Goal: Transaction & Acquisition: Purchase product/service

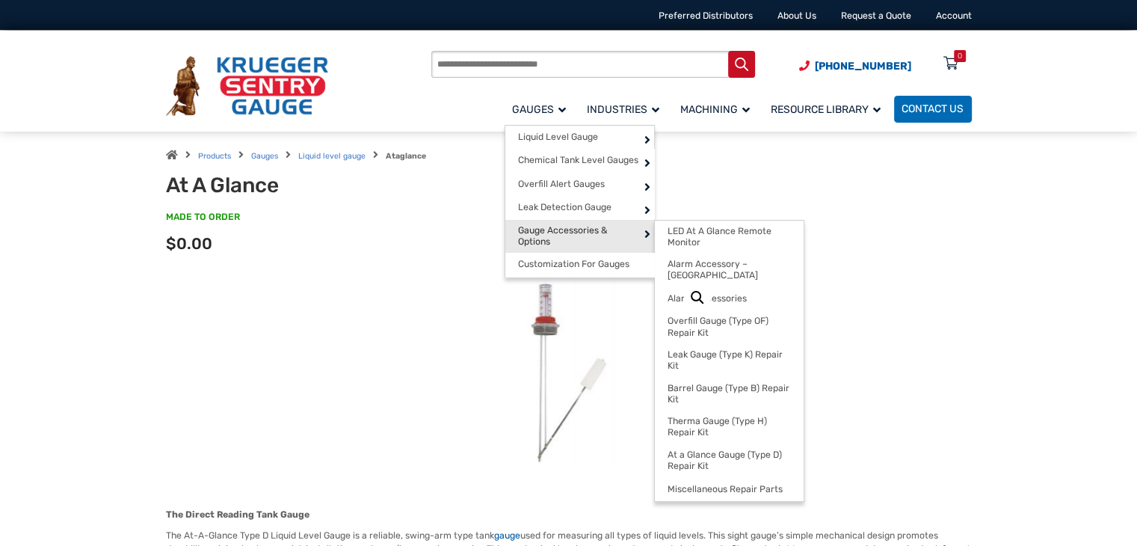
click at [556, 227] on span "Gauge Accessories & Options" at bounding box center [579, 236] width 123 height 23
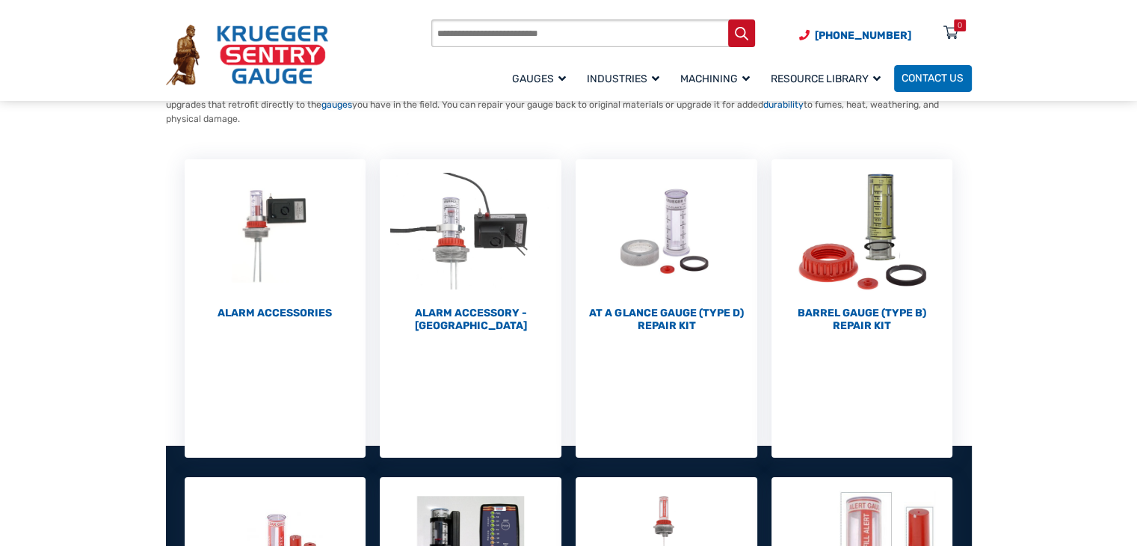
scroll to position [153, 0]
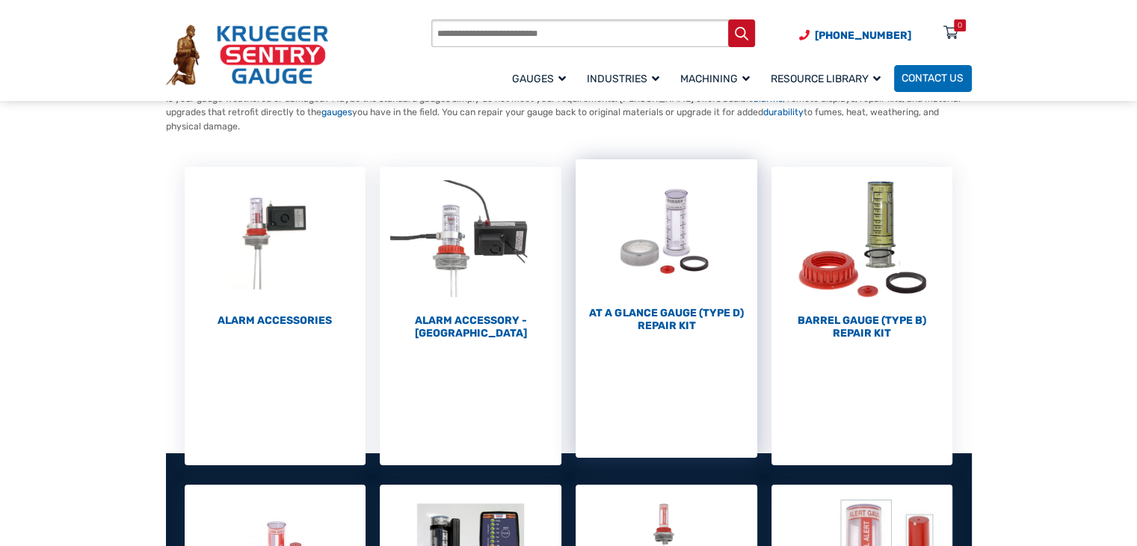
click at [673, 275] on img "Visit product category At a Glance Gauge (Type D) Repair Kit" at bounding box center [667, 231] width 182 height 144
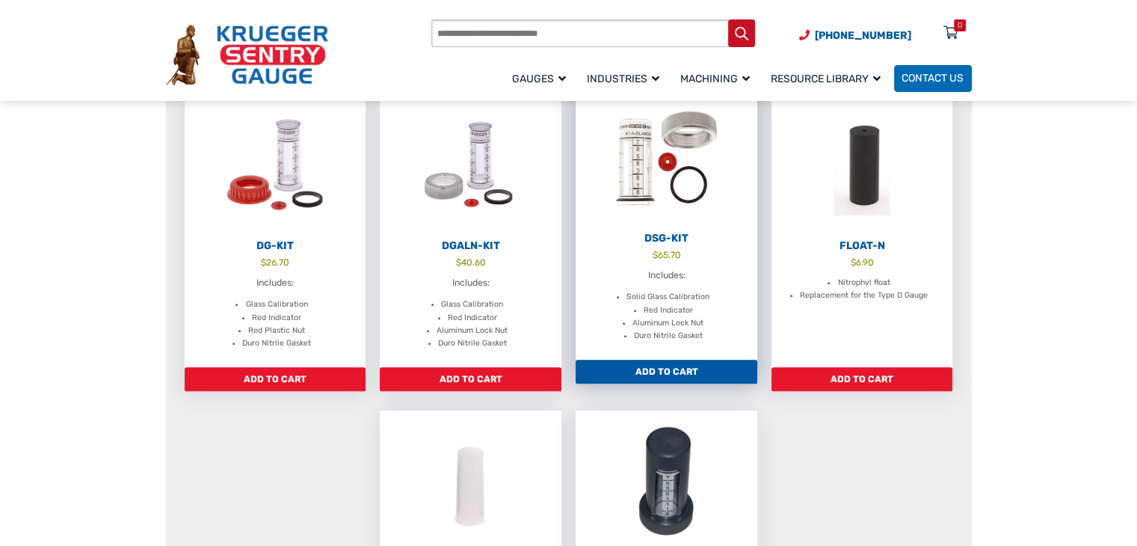
scroll to position [486, 0]
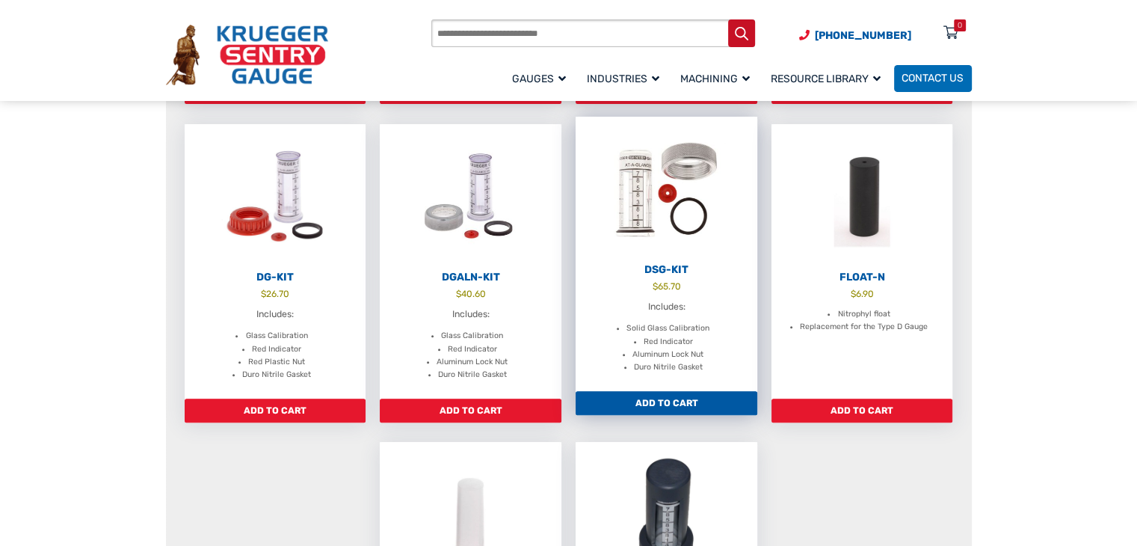
click at [680, 402] on link "Add to cart" at bounding box center [667, 403] width 182 height 24
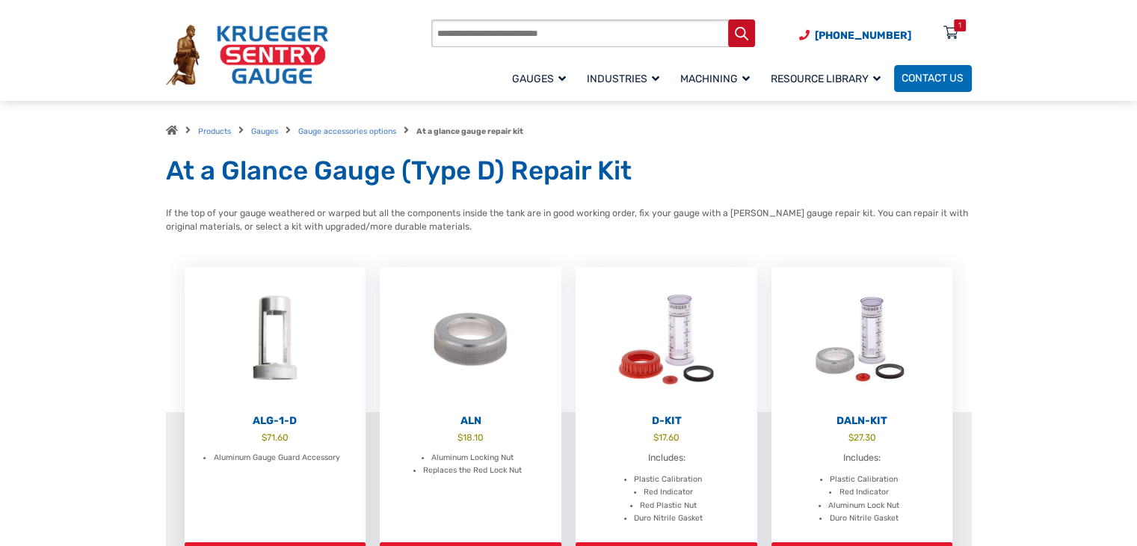
scroll to position [0, 0]
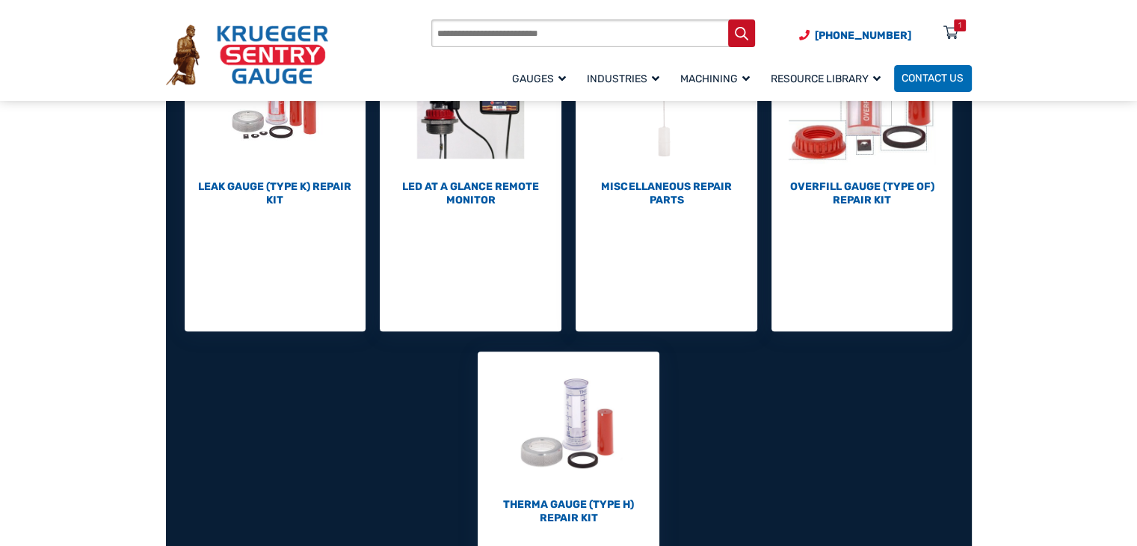
scroll to position [604, 0]
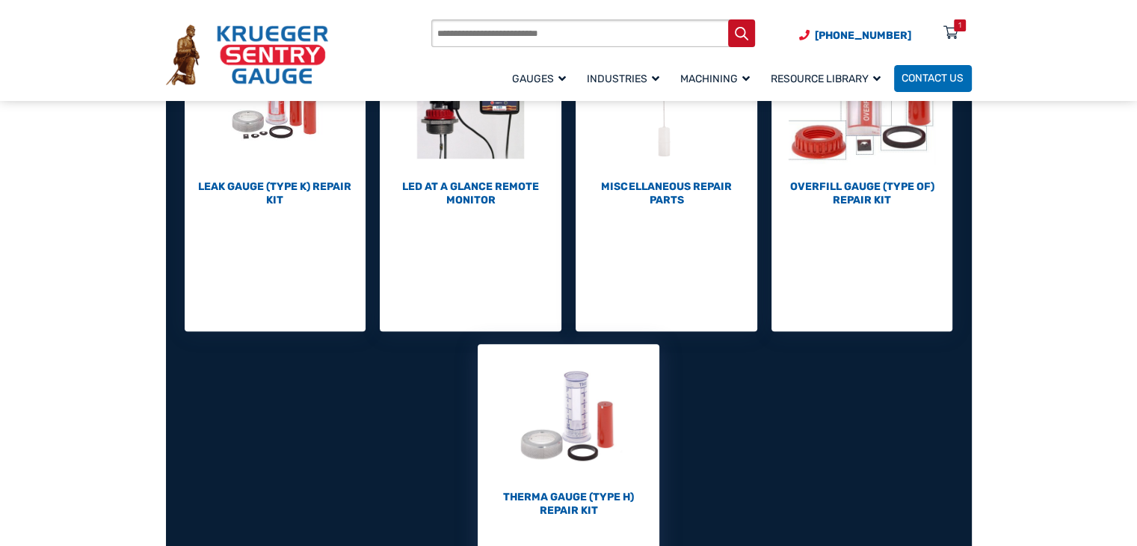
click at [571, 405] on img "Visit product category Therma Gauge (Type H) Repair Kit" at bounding box center [569, 416] width 182 height 144
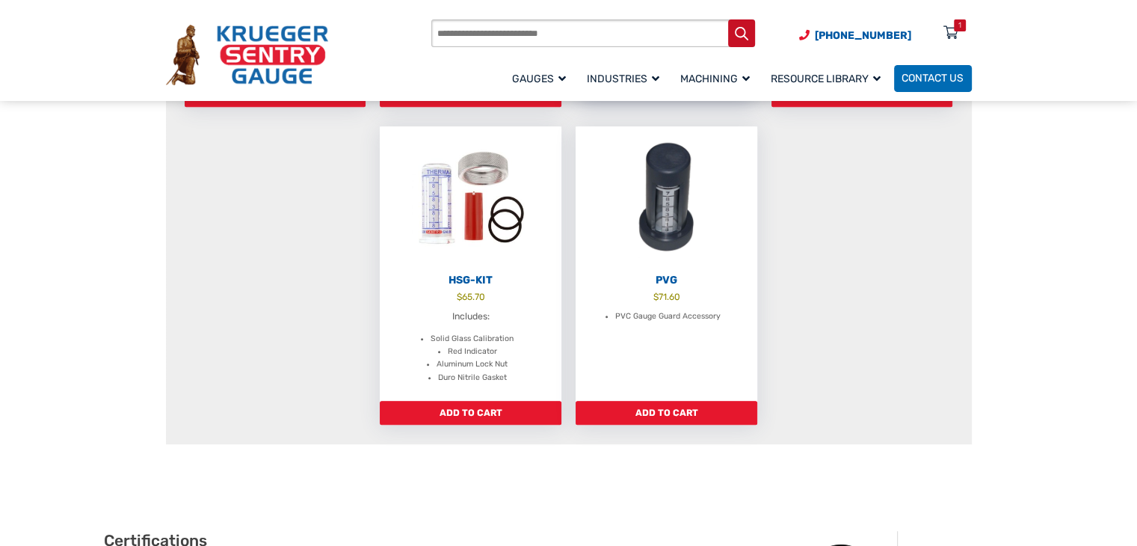
scroll to position [809, 0]
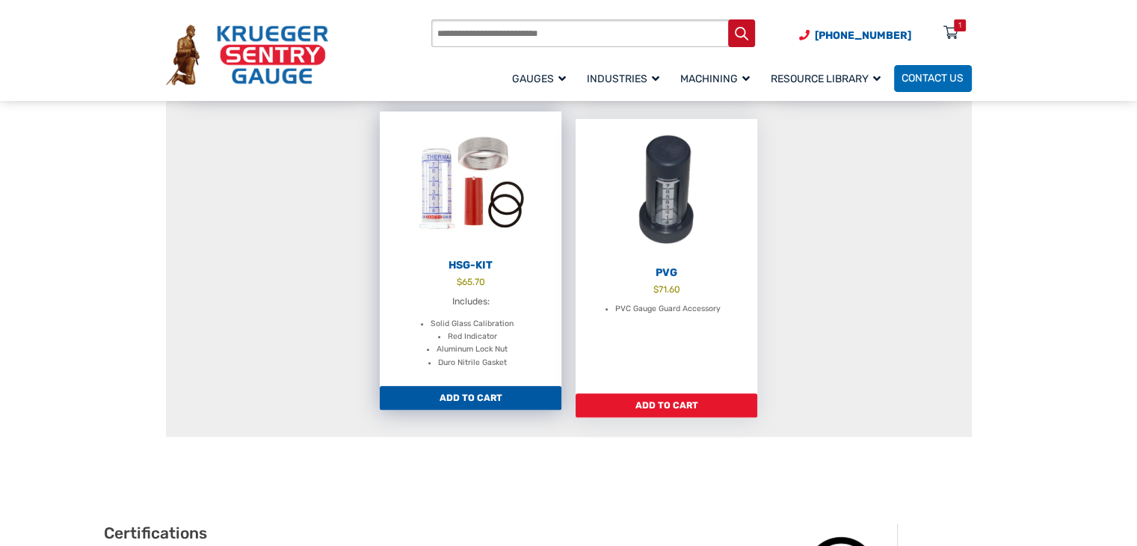
click at [505, 405] on link "Add to cart" at bounding box center [471, 398] width 182 height 24
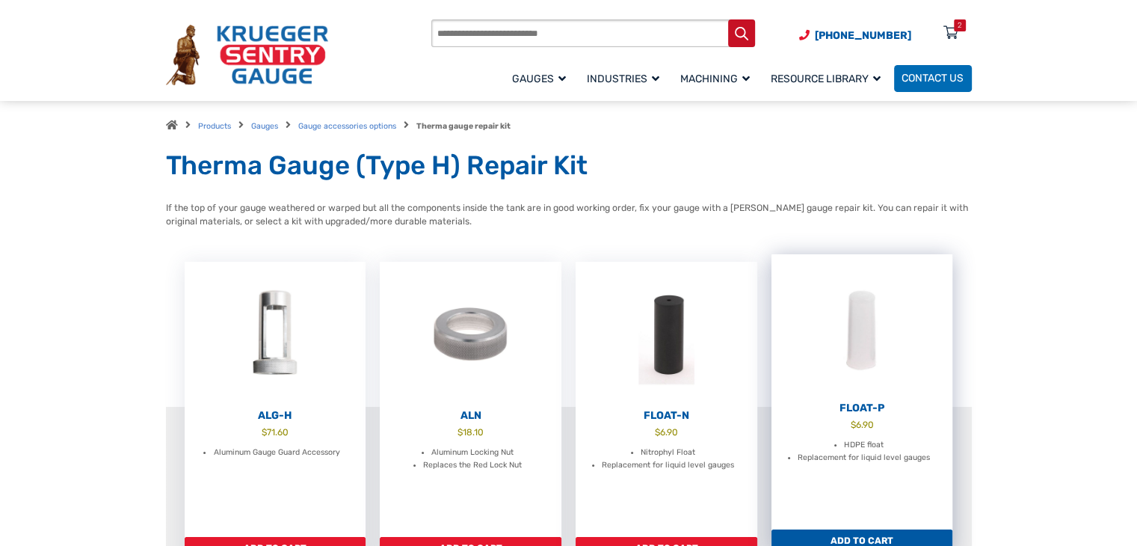
scroll to position [0, 0]
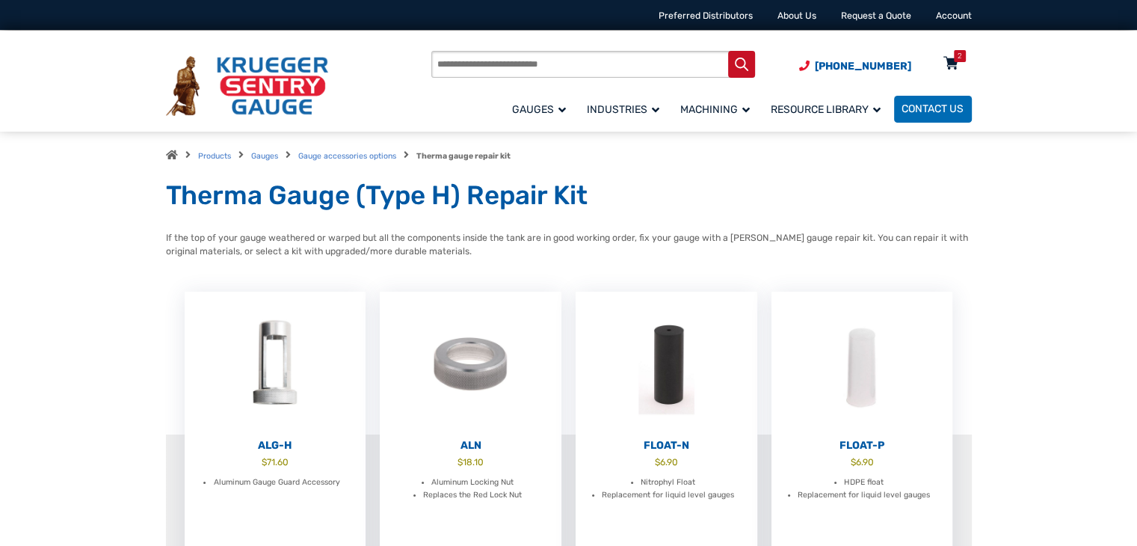
click at [944, 62] on icon at bounding box center [951, 64] width 15 height 24
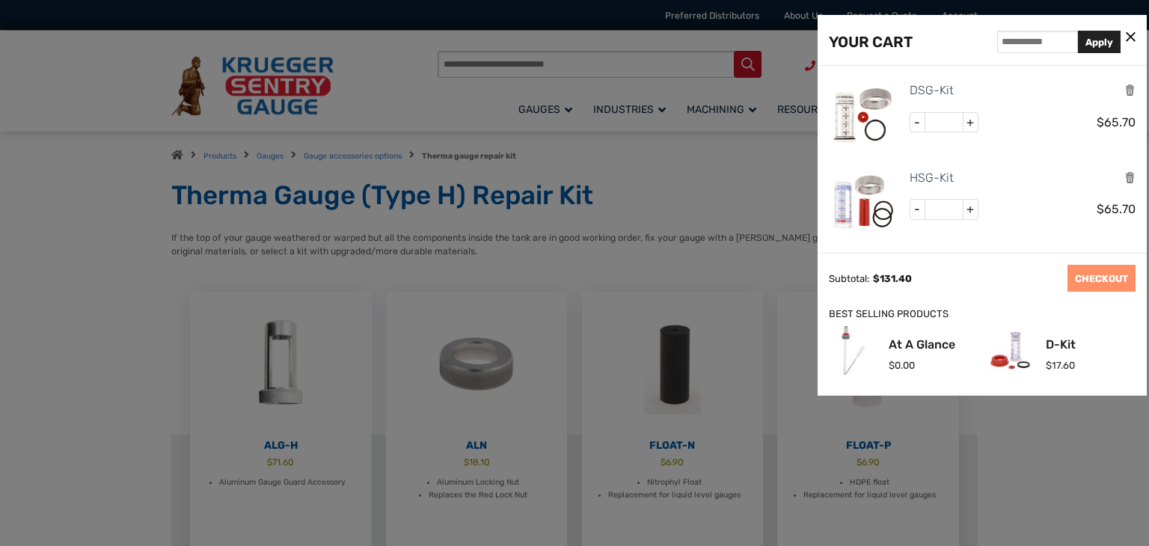
click at [965, 217] on div "YOUR CART Apply DSG-Kit - * + $ 65.70 HSG-Kit - * + $ 65.70 Subtotal: $ 131.40 …" at bounding box center [981, 205] width 329 height 381
click at [943, 209] on input "*" at bounding box center [943, 209] width 37 height 19
type input "*"
click at [944, 123] on input "*" at bounding box center [943, 122] width 37 height 19
type input "*"
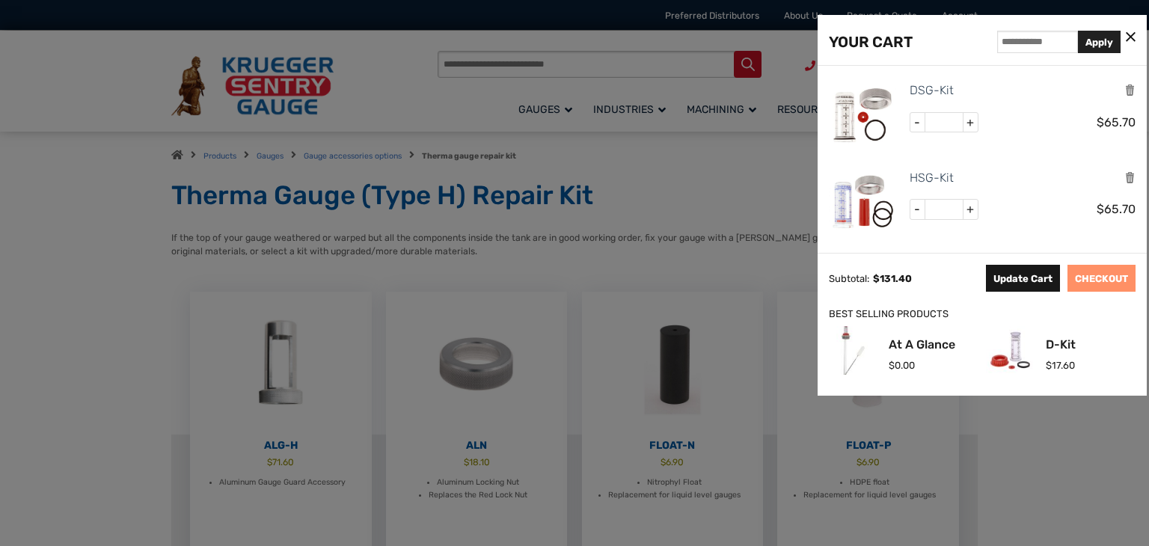
click at [1025, 290] on button "Update Cart" at bounding box center [1023, 278] width 74 height 27
click at [775, 237] on div at bounding box center [574, 273] width 1149 height 546
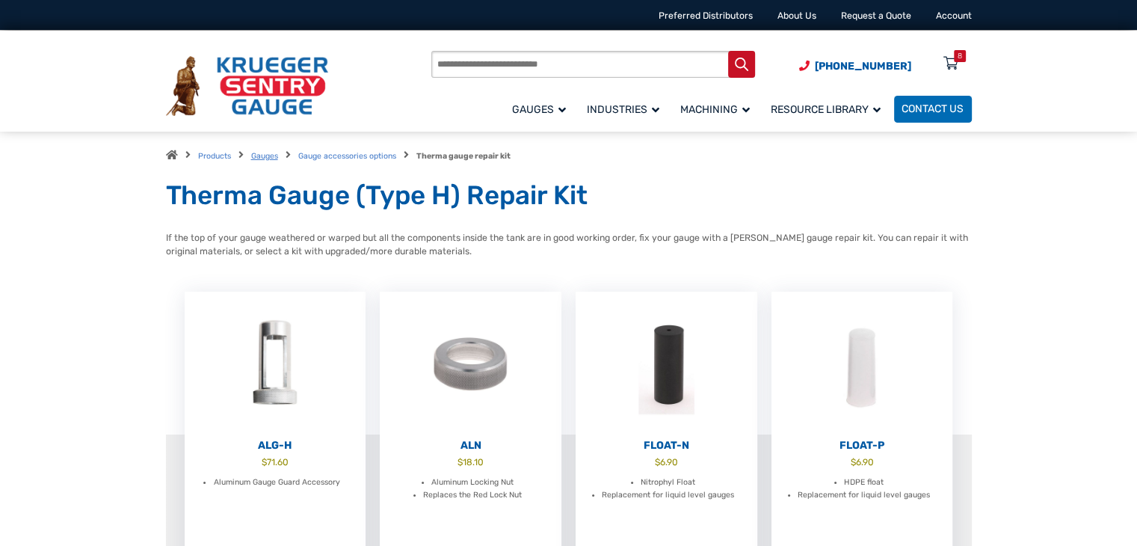
click at [271, 155] on link "Gauges" at bounding box center [264, 156] width 27 height 10
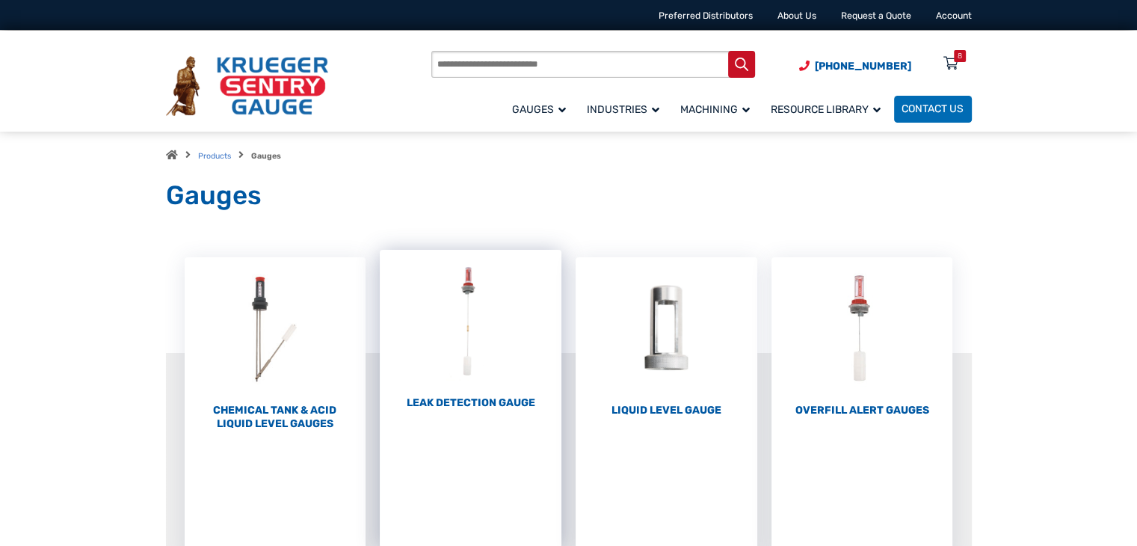
click at [482, 330] on img "Visit product category Leak Detection Gauge" at bounding box center [471, 322] width 182 height 144
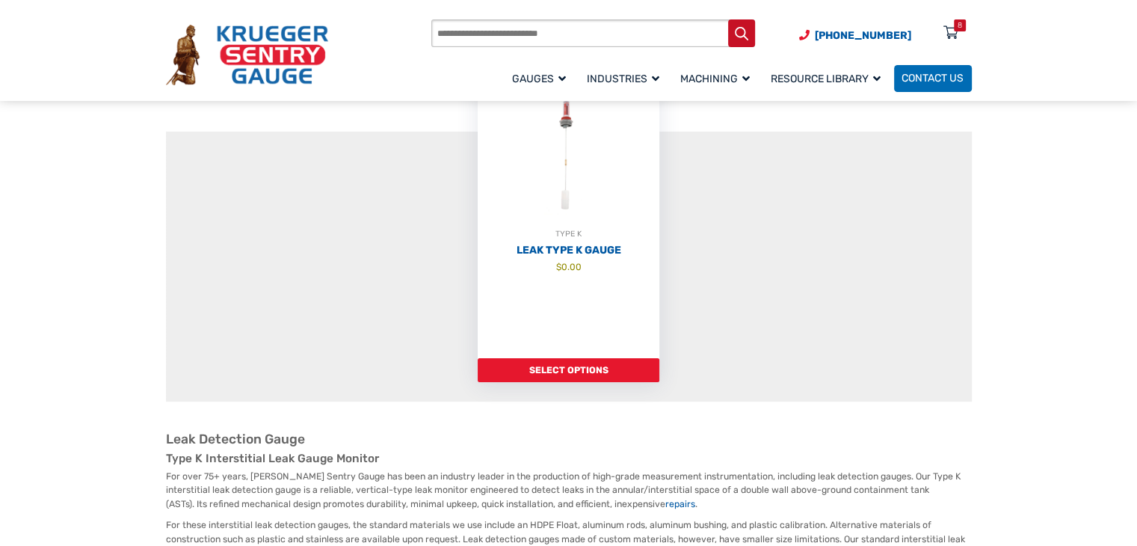
scroll to position [175, 0]
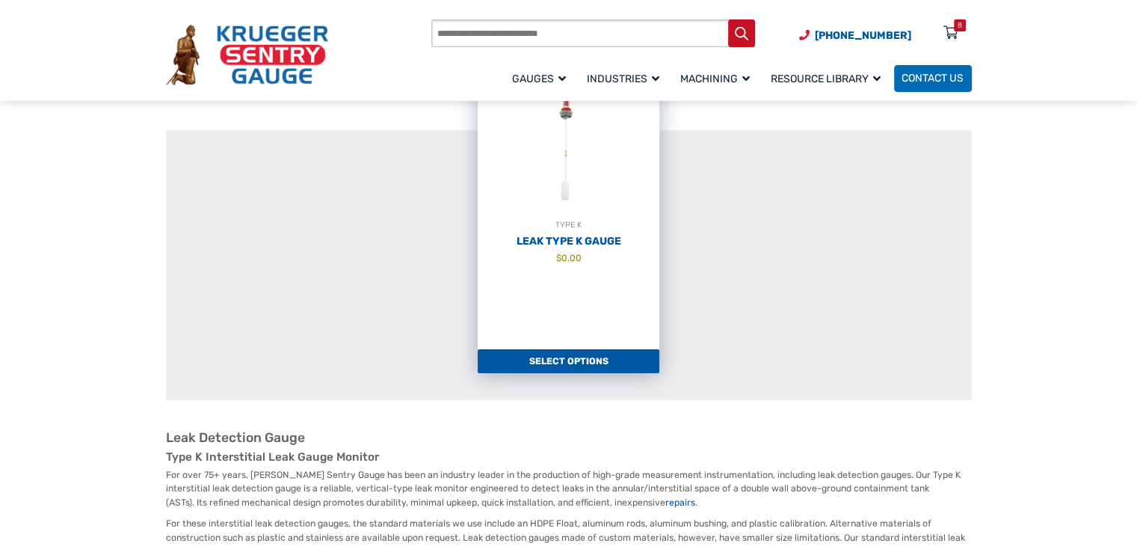
click at [614, 372] on ul "TYPE K Leak Type K Gauge $ 0.00 Select options" at bounding box center [569, 241] width 806 height 318
click at [631, 372] on link "Select options" at bounding box center [569, 361] width 182 height 24
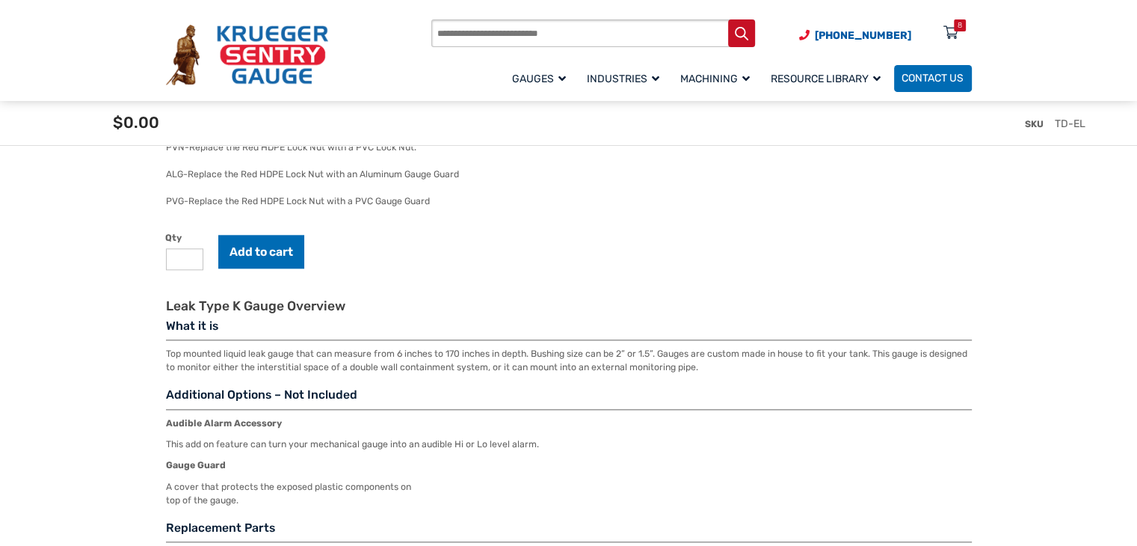
scroll to position [1621, 0]
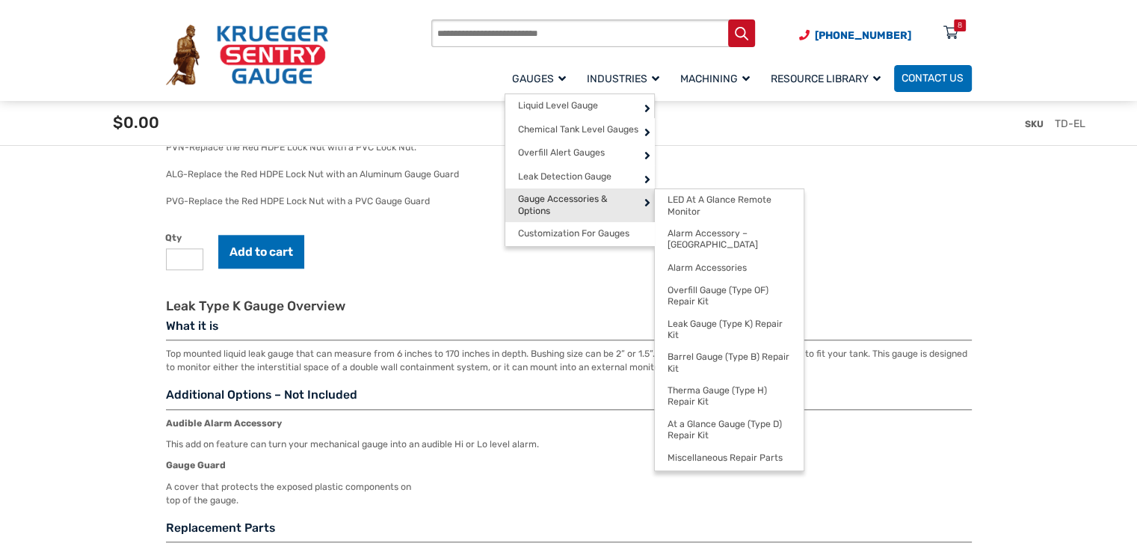
click at [585, 207] on span "Gauge Accessories & Options" at bounding box center [579, 205] width 123 height 23
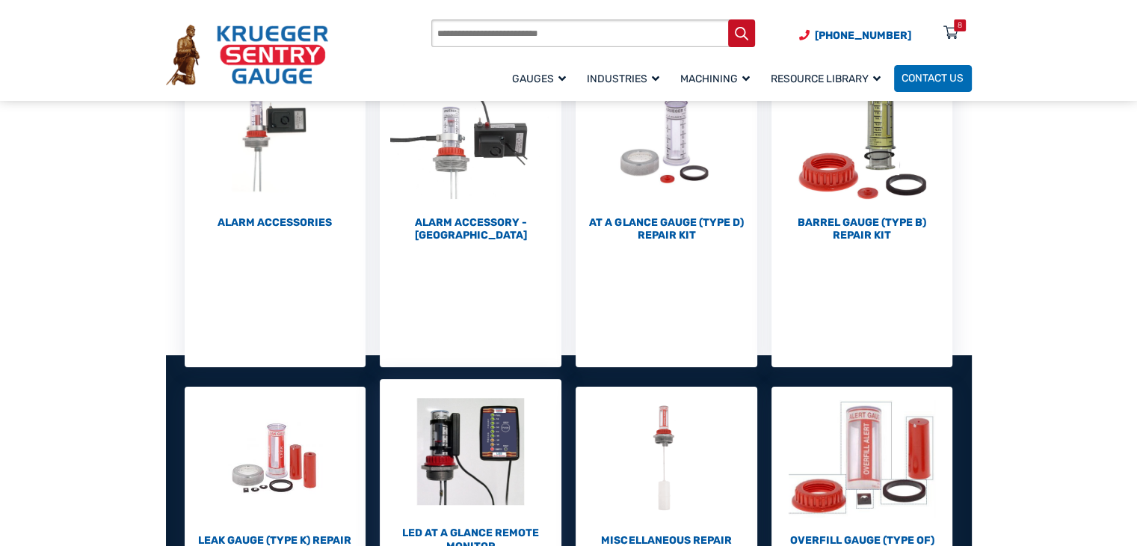
scroll to position [250, 0]
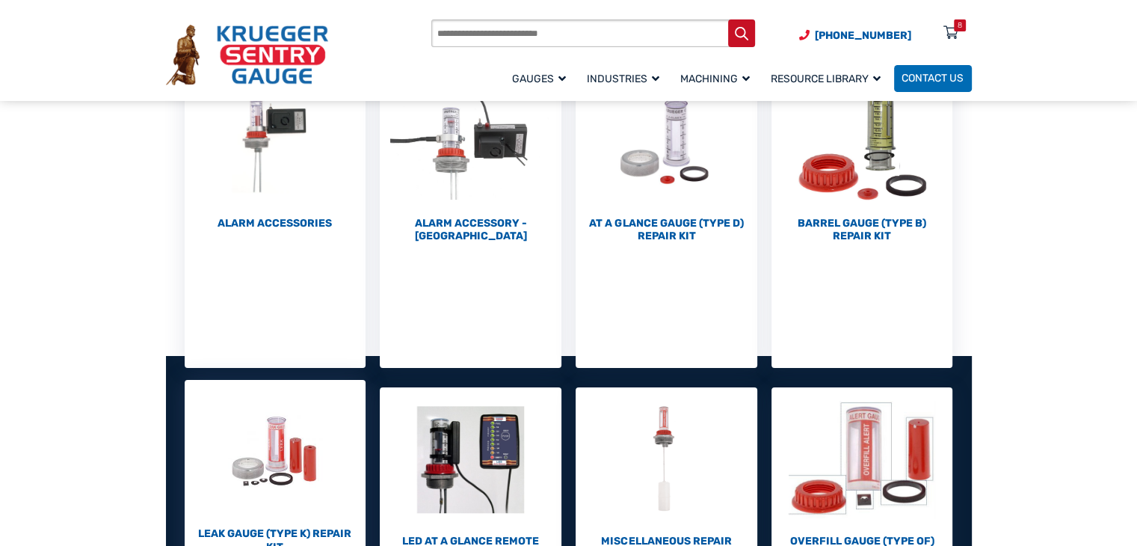
click at [268, 458] on img "Visit product category Leak Gauge (Type K) Repair Kit" at bounding box center [276, 452] width 182 height 144
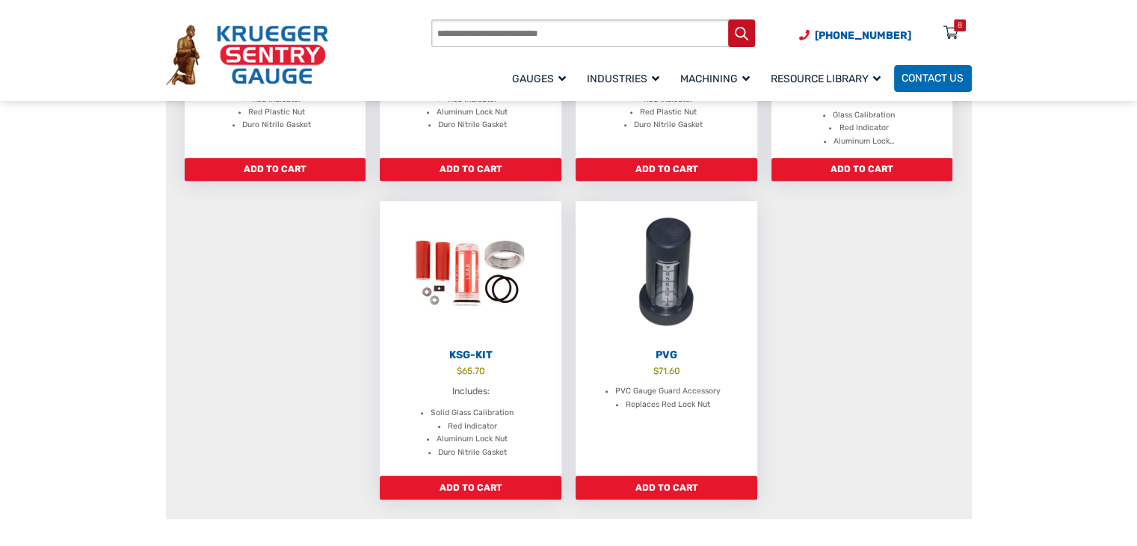
scroll to position [739, 0]
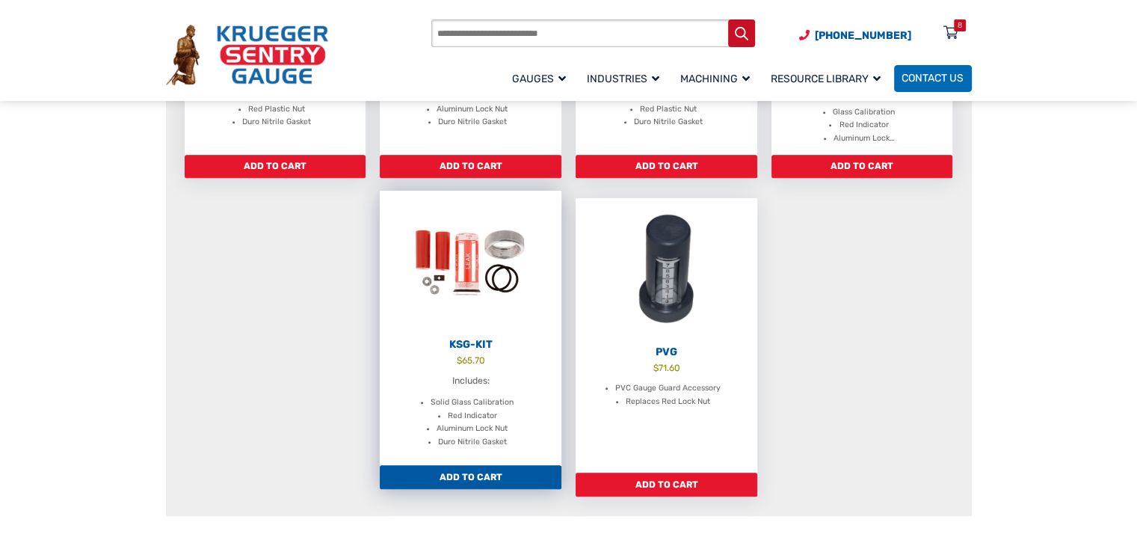
click at [513, 481] on link "Add to cart" at bounding box center [471, 477] width 182 height 24
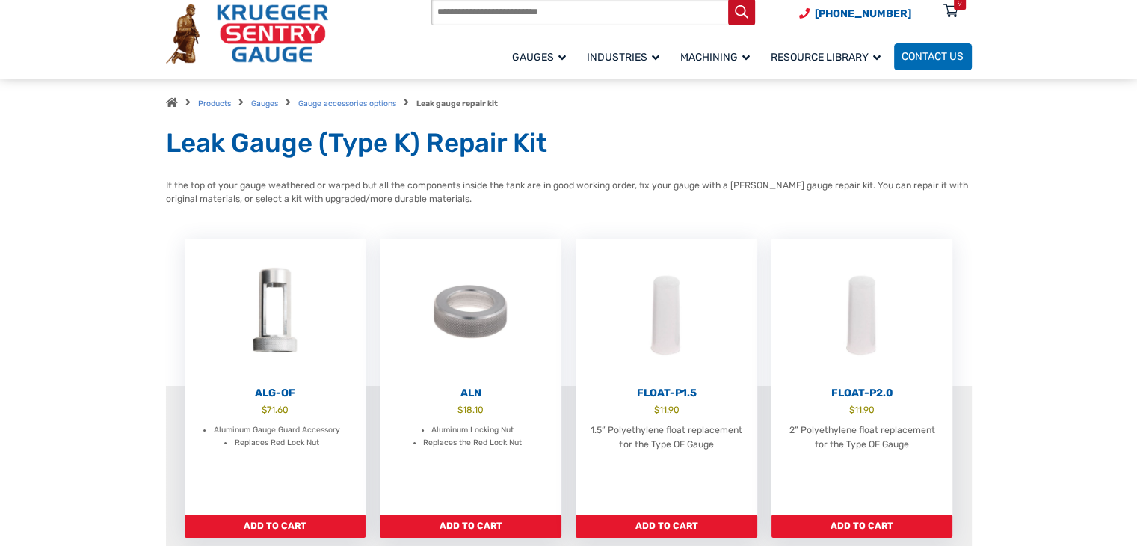
scroll to position [0, 0]
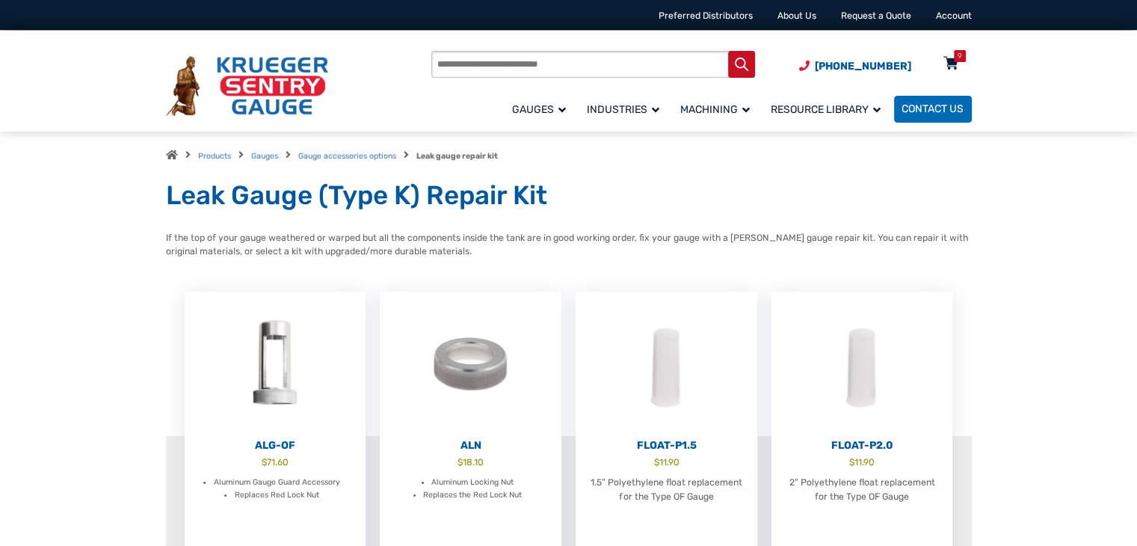
click at [949, 67] on icon at bounding box center [951, 64] width 15 height 24
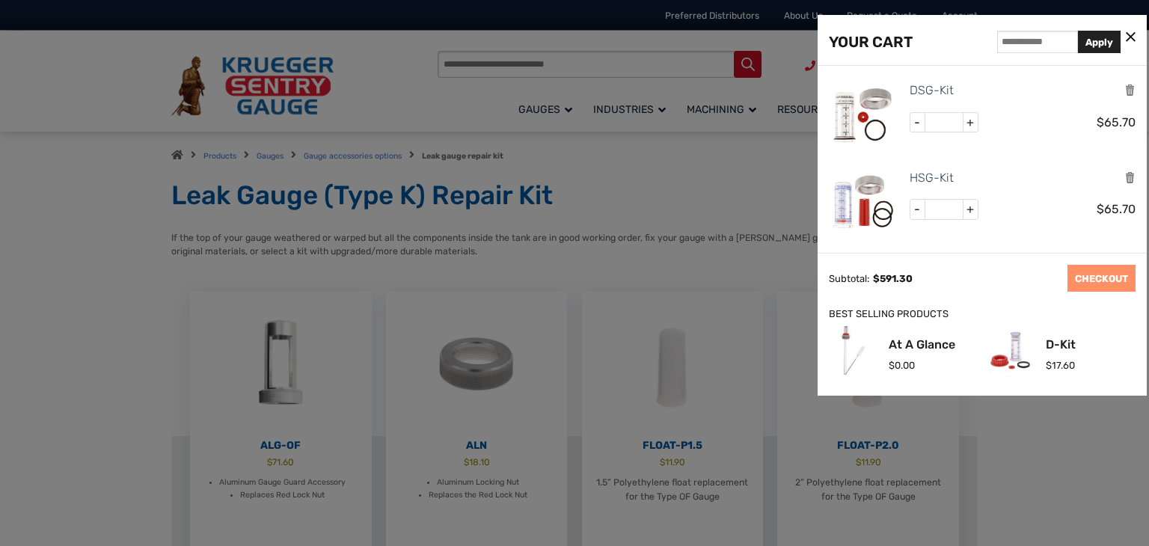
scroll to position [89, 0]
click at [881, 204] on img at bounding box center [861, 200] width 67 height 67
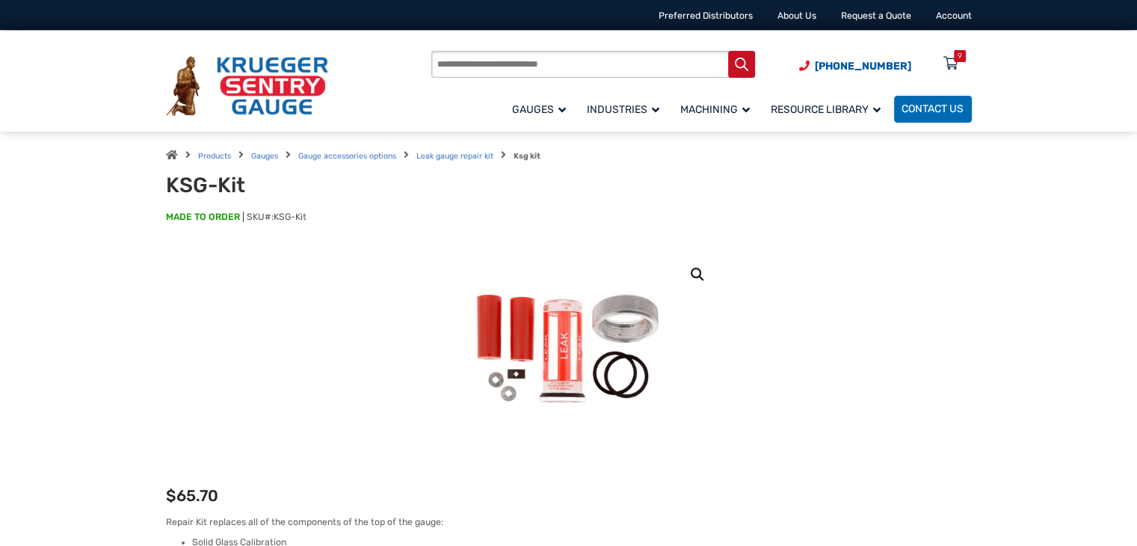
click at [962, 205] on div "KSG-Kit MADE TO ORDER SKU#: KSG-Kit" at bounding box center [569, 205] width 806 height 64
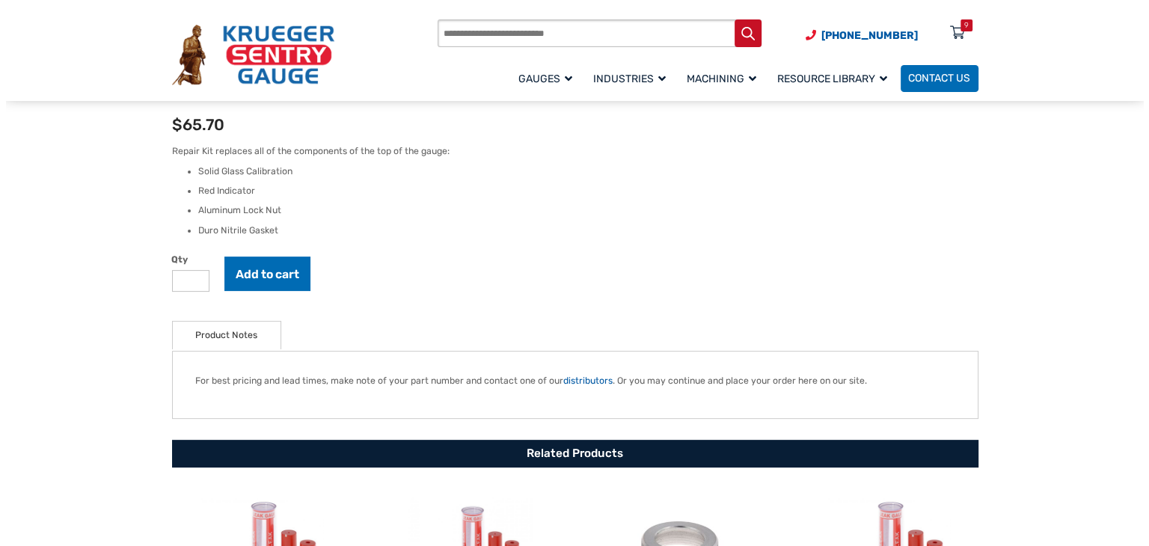
scroll to position [370, 0]
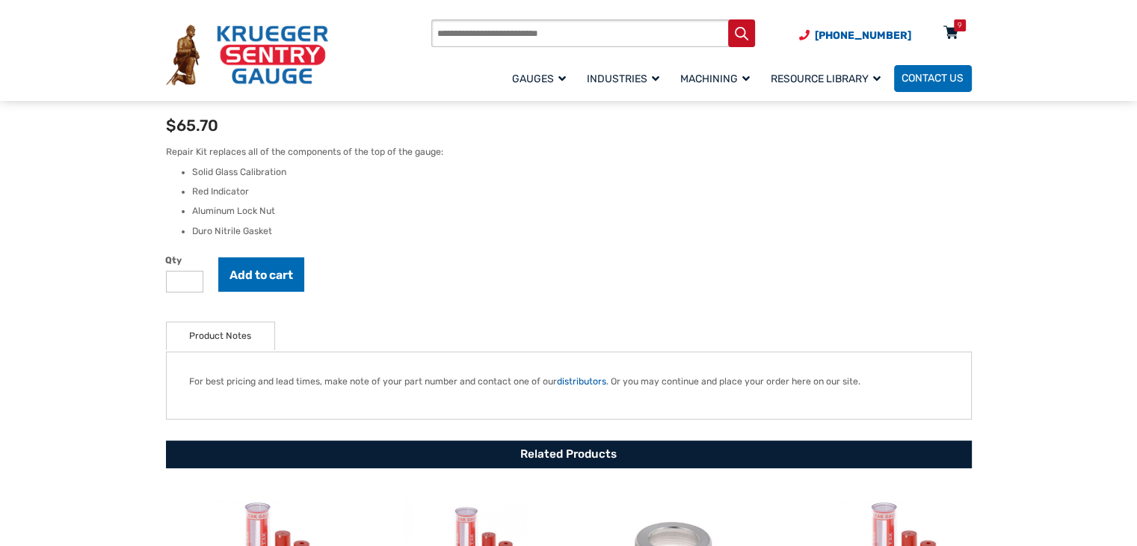
click at [956, 32] on icon at bounding box center [951, 34] width 15 height 24
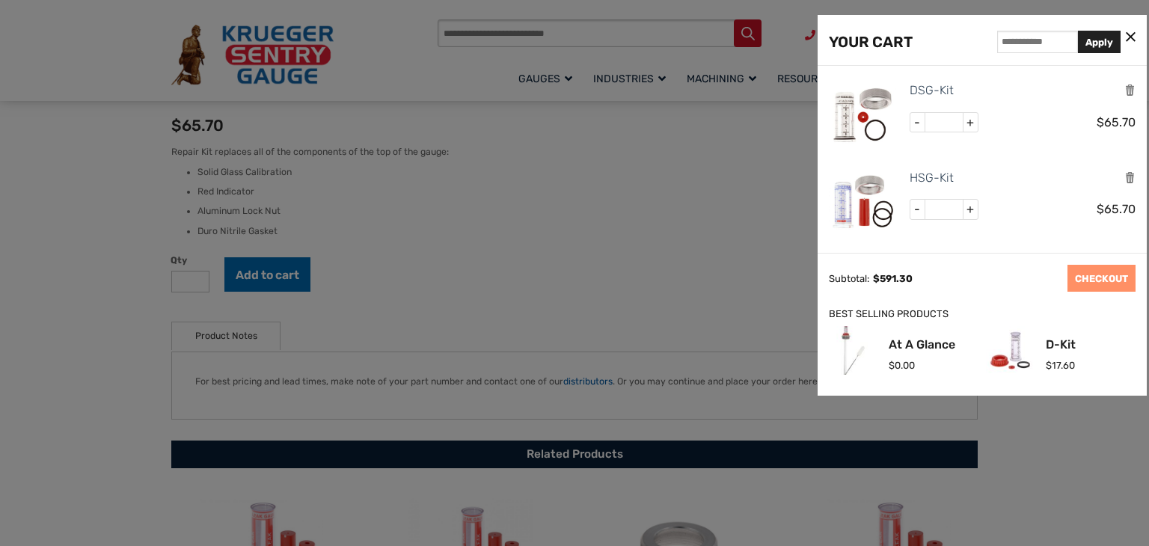
click at [950, 126] on input "*" at bounding box center [943, 122] width 37 height 19
type input "*"
click at [997, 187] on div "HSG-Kit - * + $ 65.70" at bounding box center [1021, 204] width 230 height 73
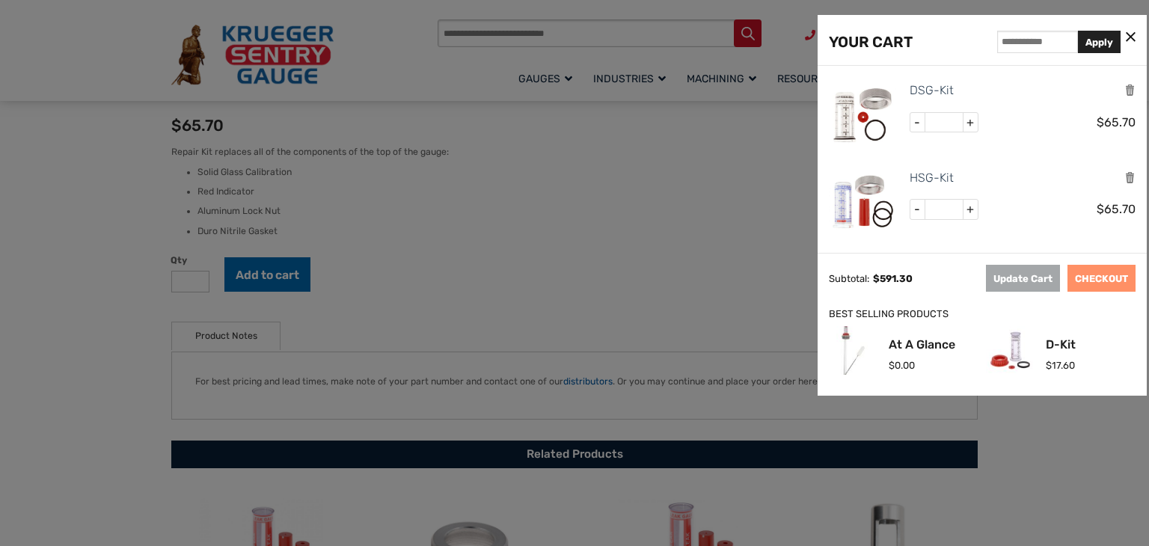
scroll to position [89, 0]
click at [946, 204] on input "*" at bounding box center [943, 207] width 37 height 19
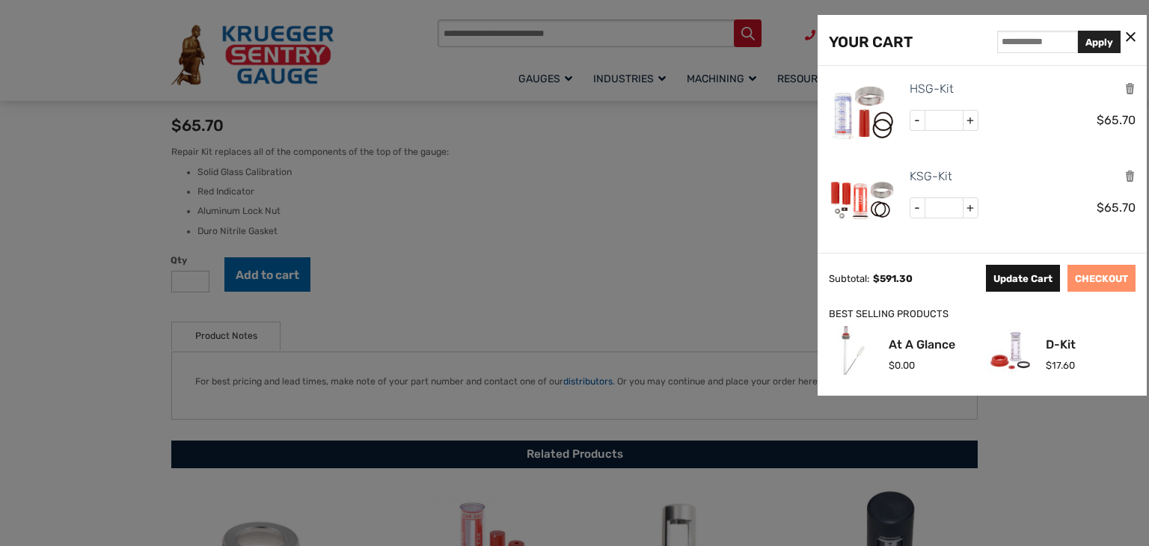
type input "*"
click at [999, 280] on button "Update Cart" at bounding box center [1023, 278] width 74 height 27
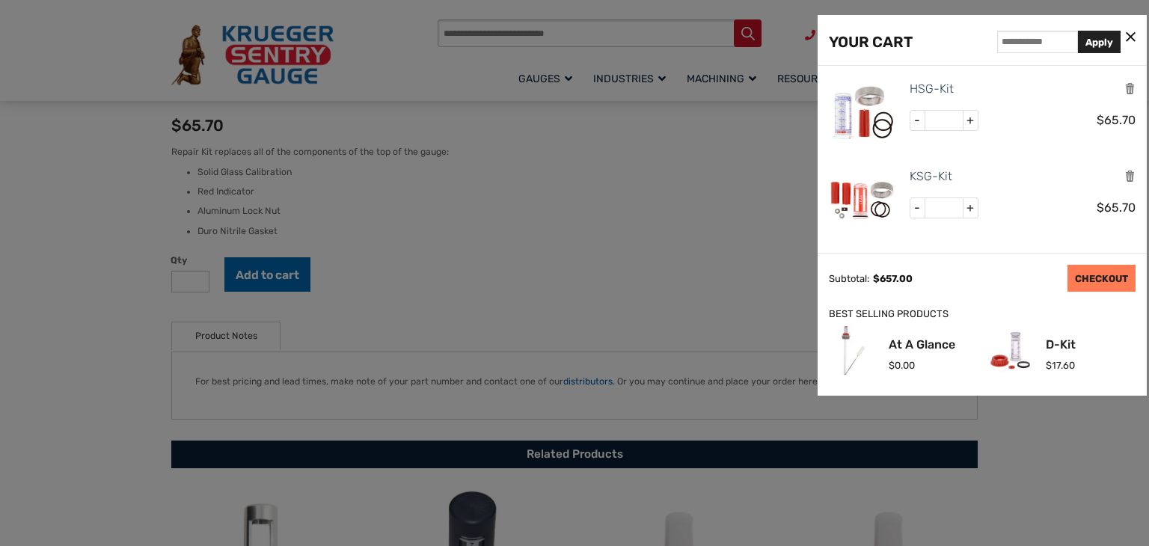
click at [1089, 284] on link "CHECKOUT" at bounding box center [1101, 278] width 68 height 27
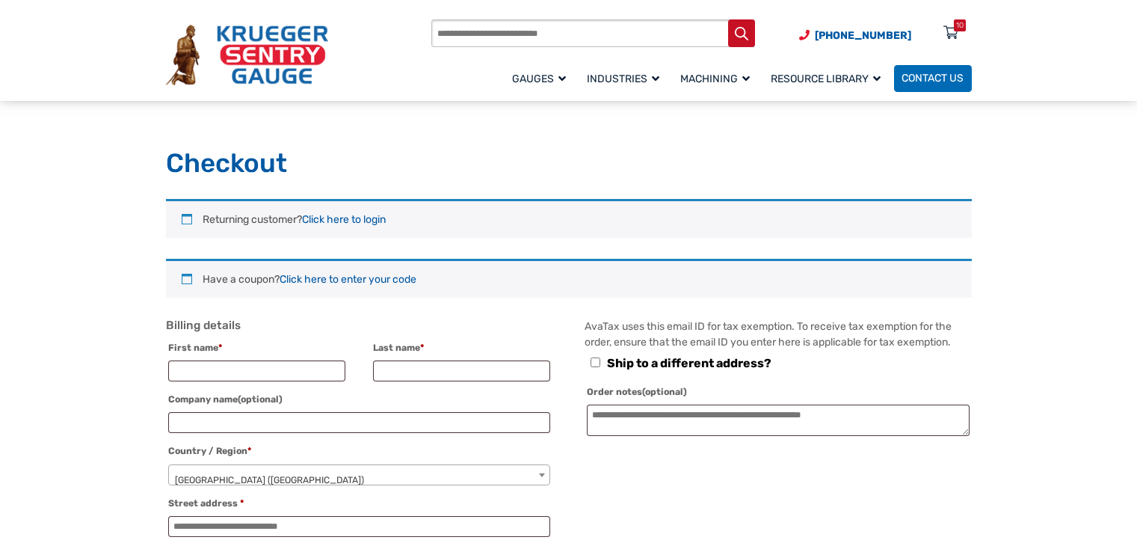
select select "**"
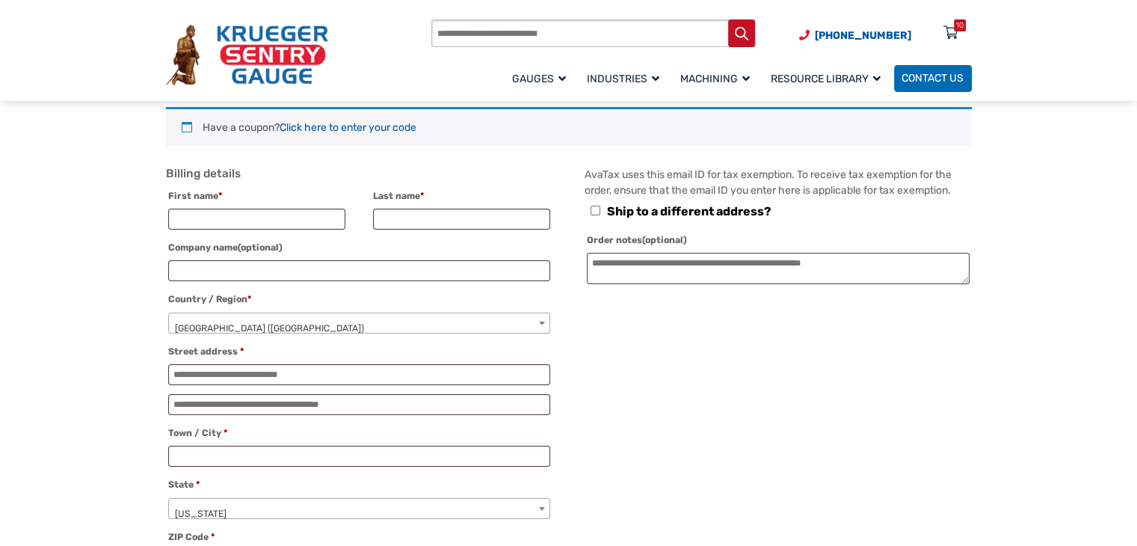
scroll to position [151, 0]
click at [301, 218] on input "First name *" at bounding box center [256, 219] width 177 height 21
type input "******"
type input "********"
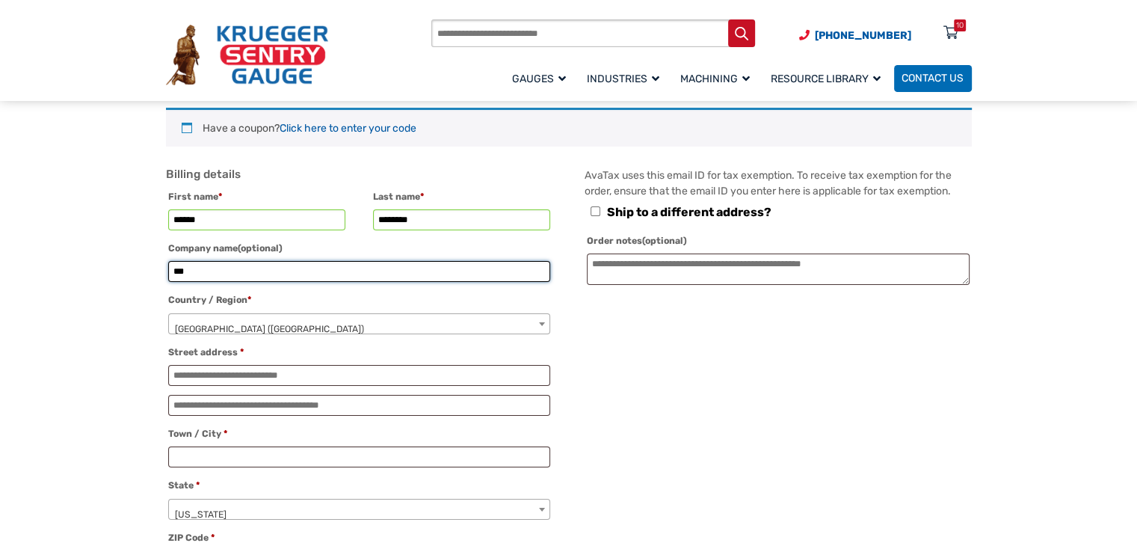
type input "***"
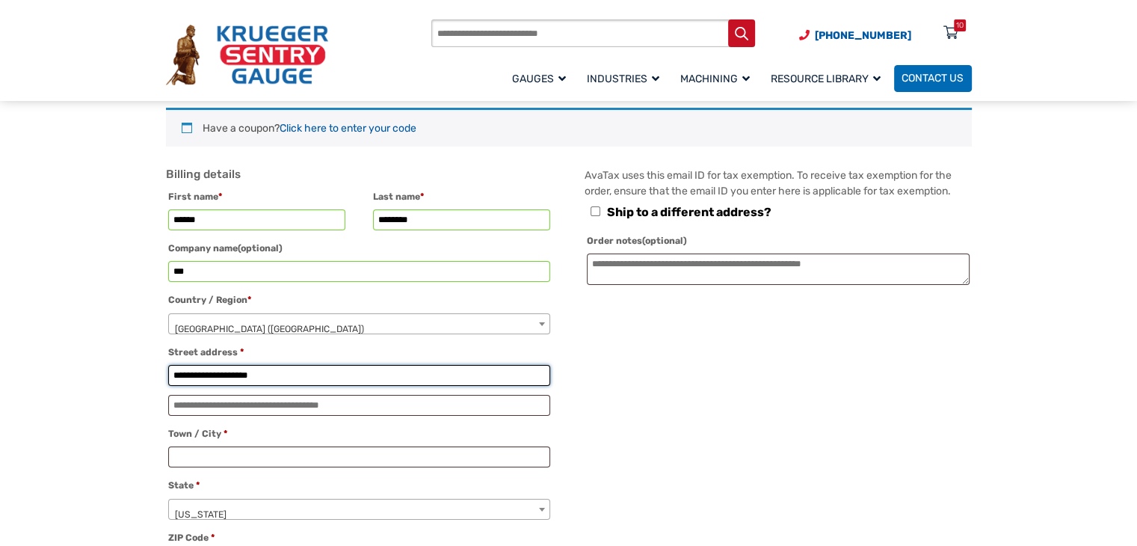
type input "**********"
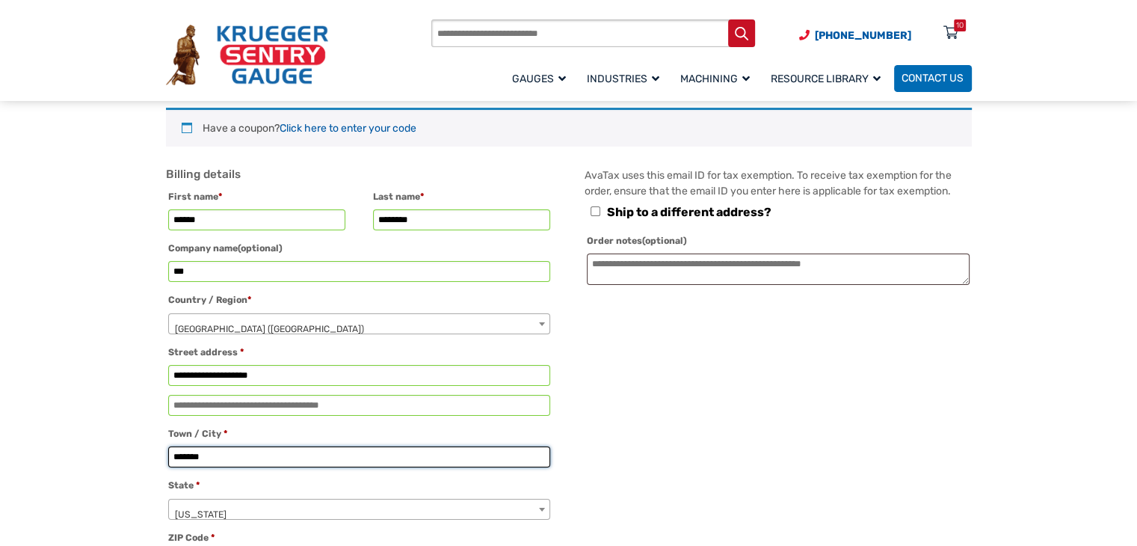
type input "*******"
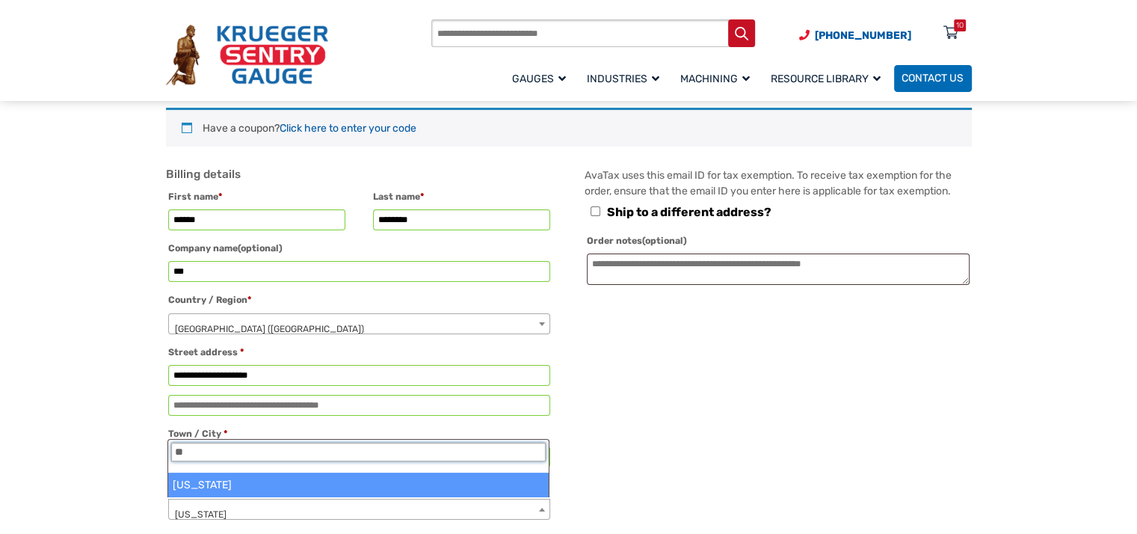
type input "**"
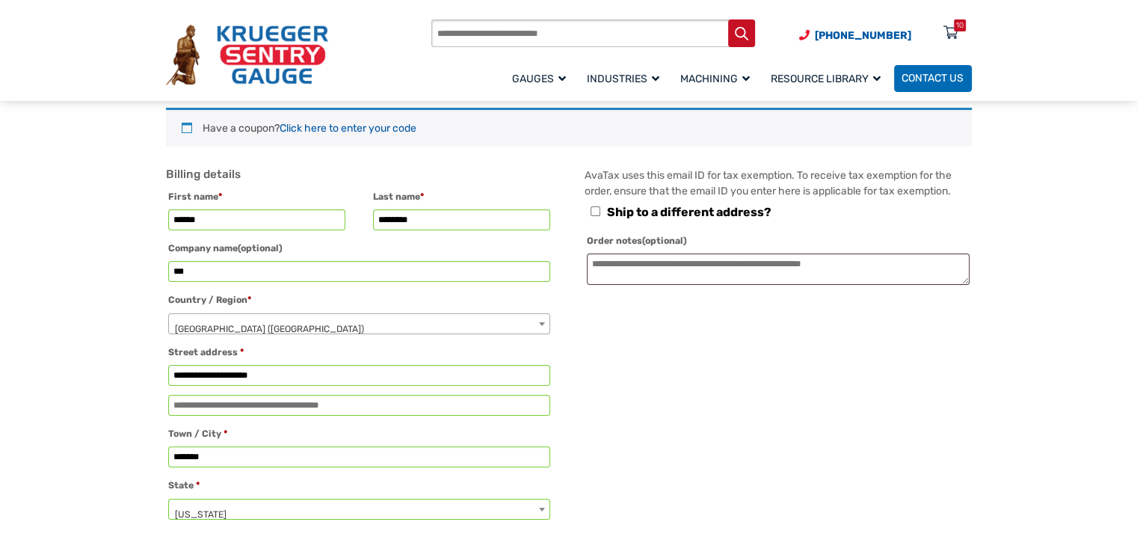
select select "**"
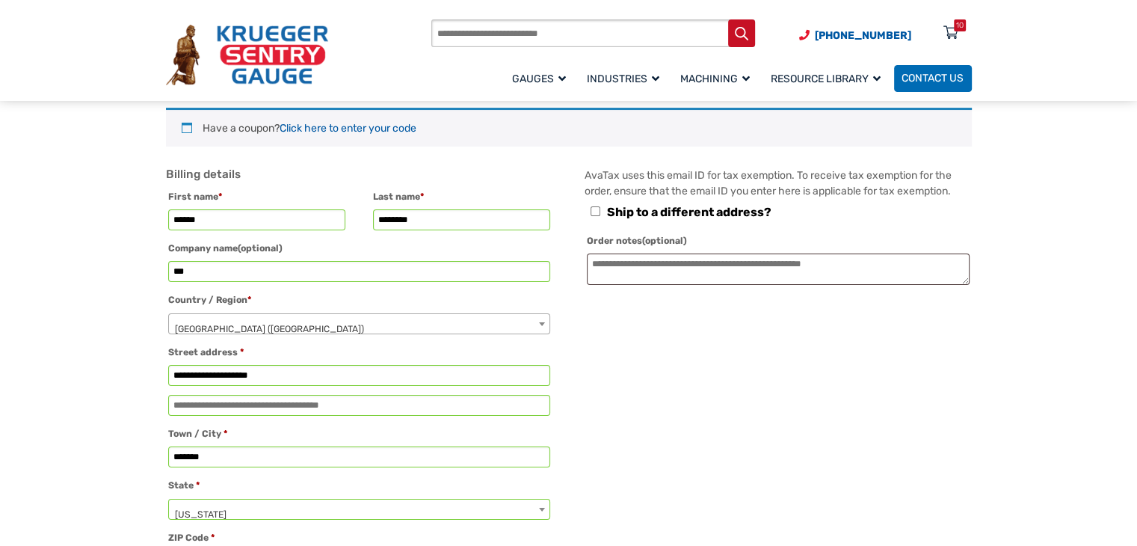
scroll to position [544, 0]
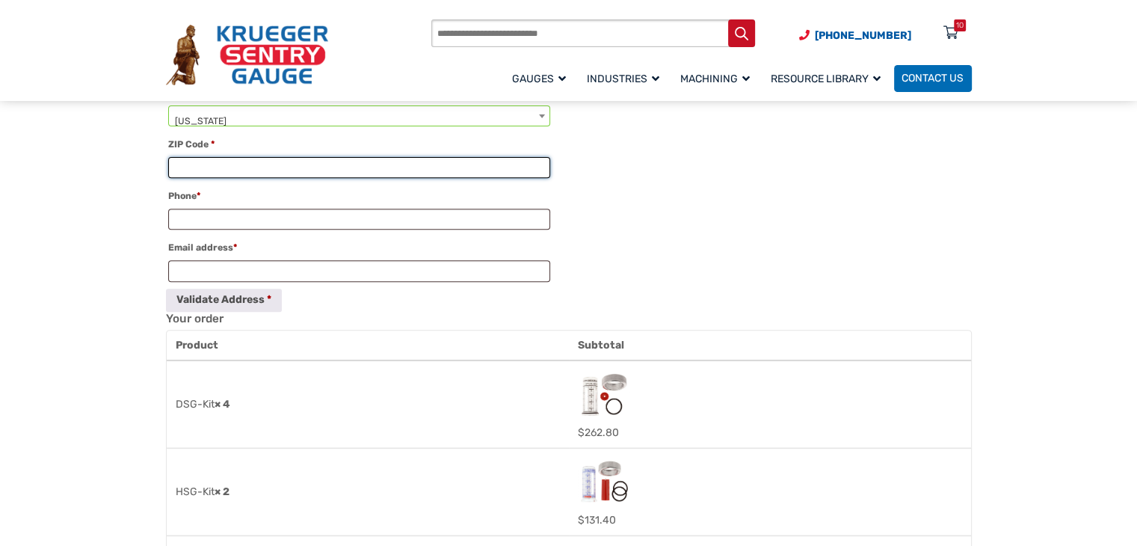
click at [287, 173] on input "ZIP Code *" at bounding box center [359, 167] width 382 height 21
type input "*****"
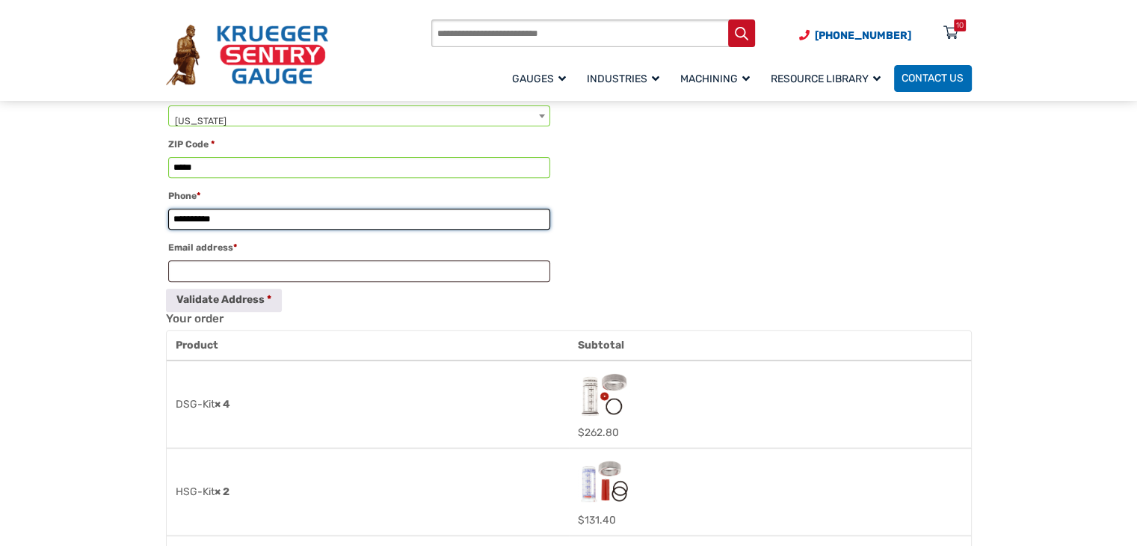
type input "**********"
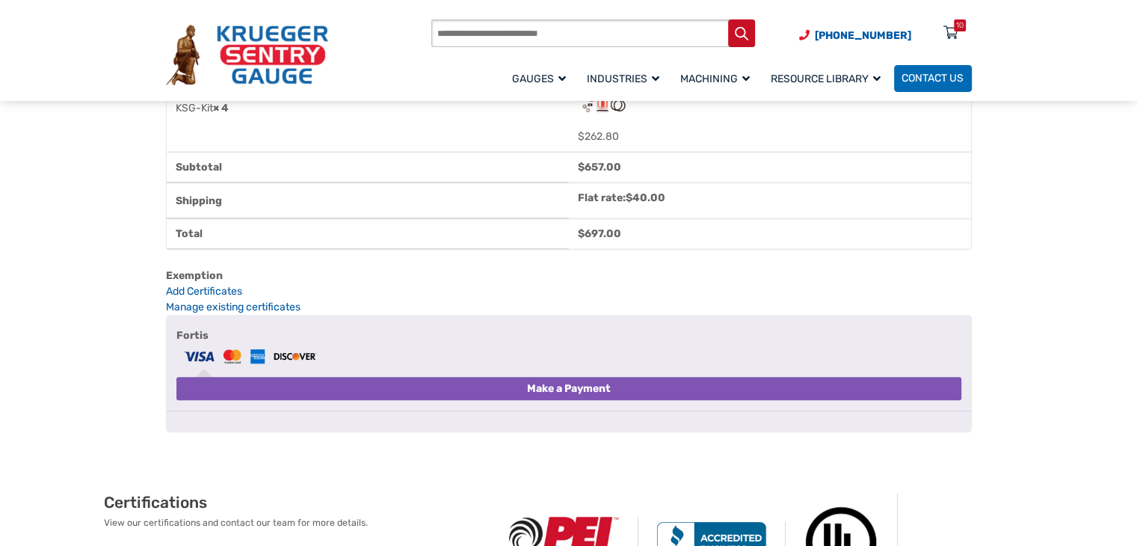
scroll to position [1019, 0]
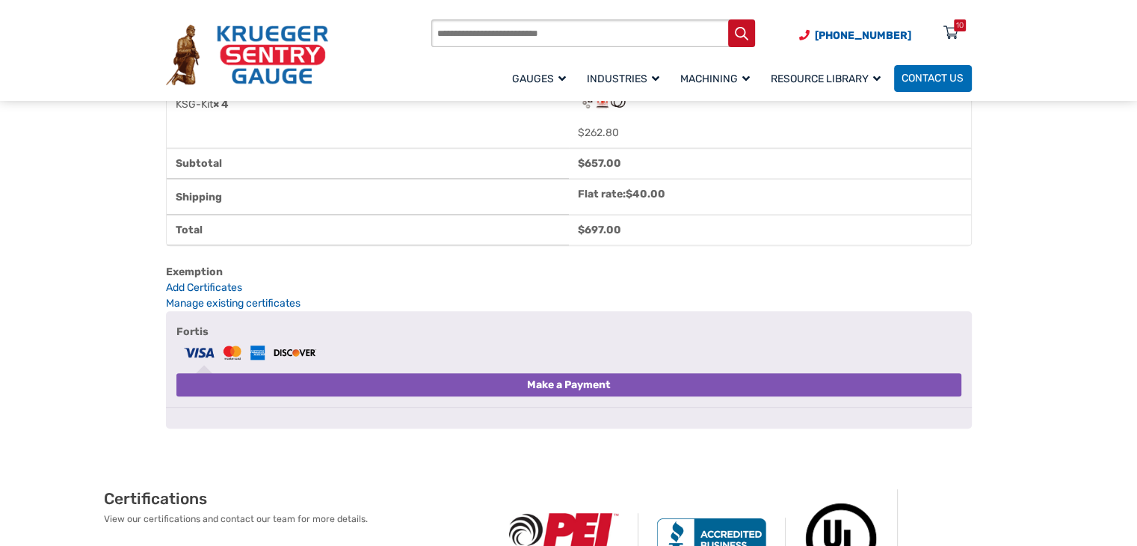
type input "**********"
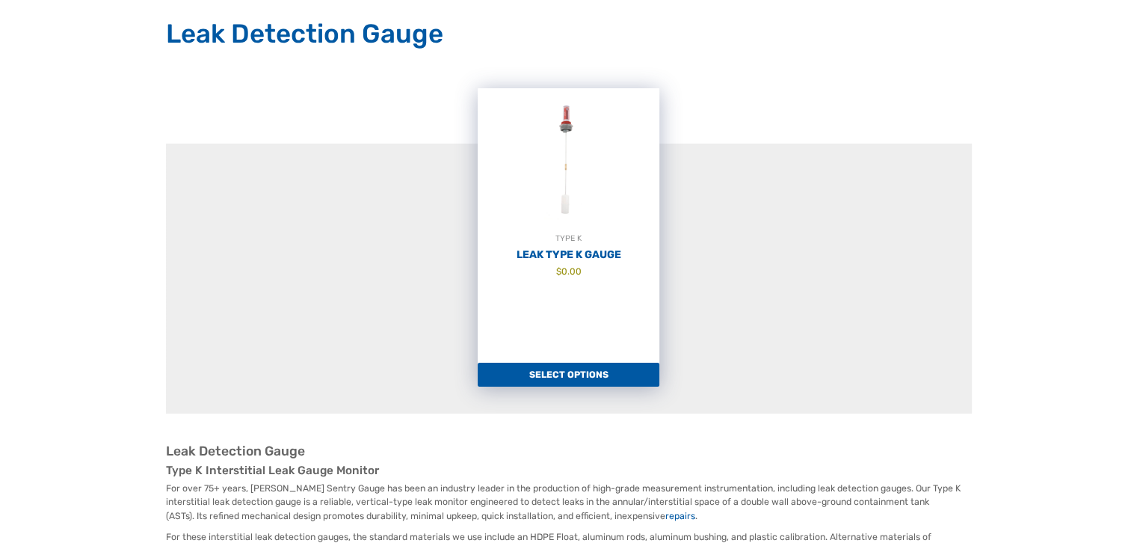
scroll to position [163, 0]
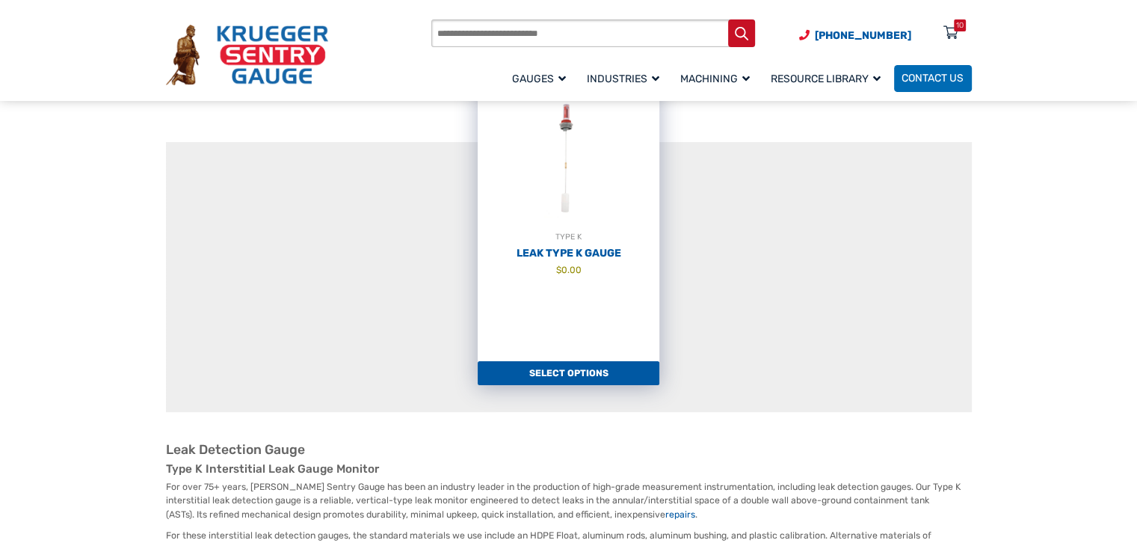
click at [571, 375] on link "Select options" at bounding box center [569, 373] width 182 height 24
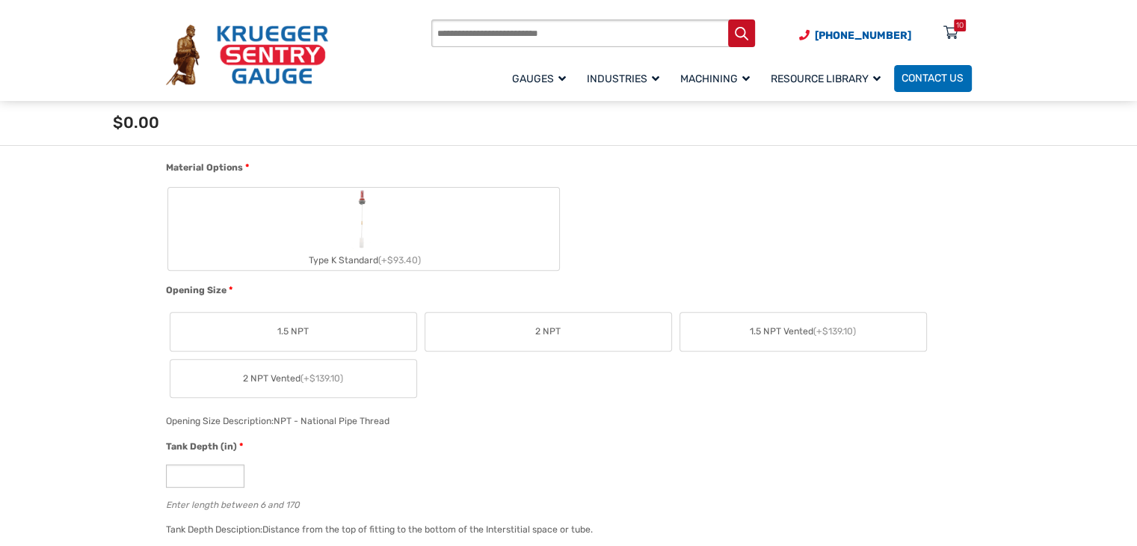
scroll to position [504, 0]
click at [383, 330] on label "1.5 NPT" at bounding box center [293, 327] width 246 height 38
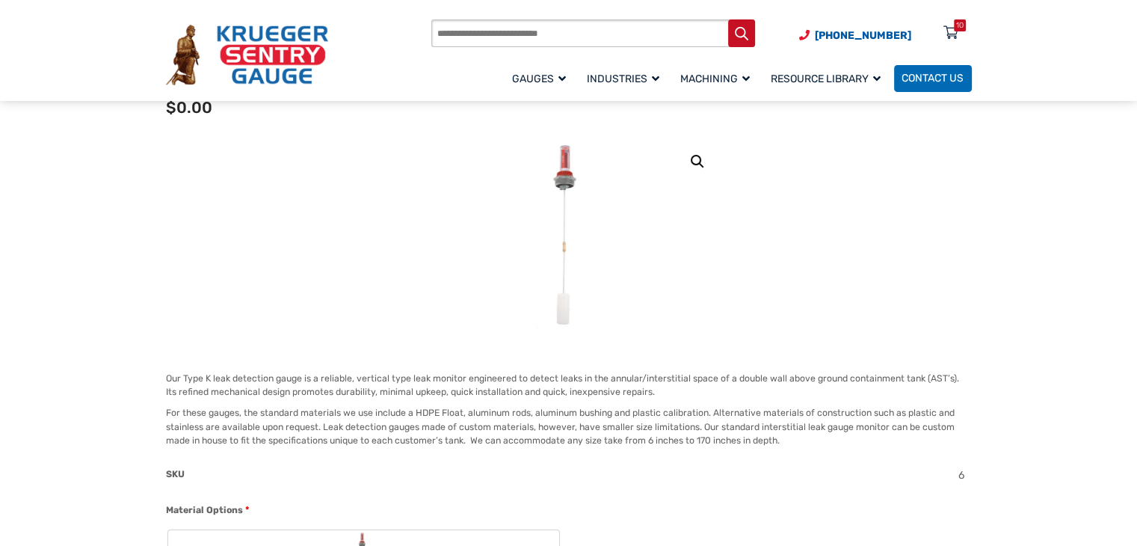
scroll to position [120, 0]
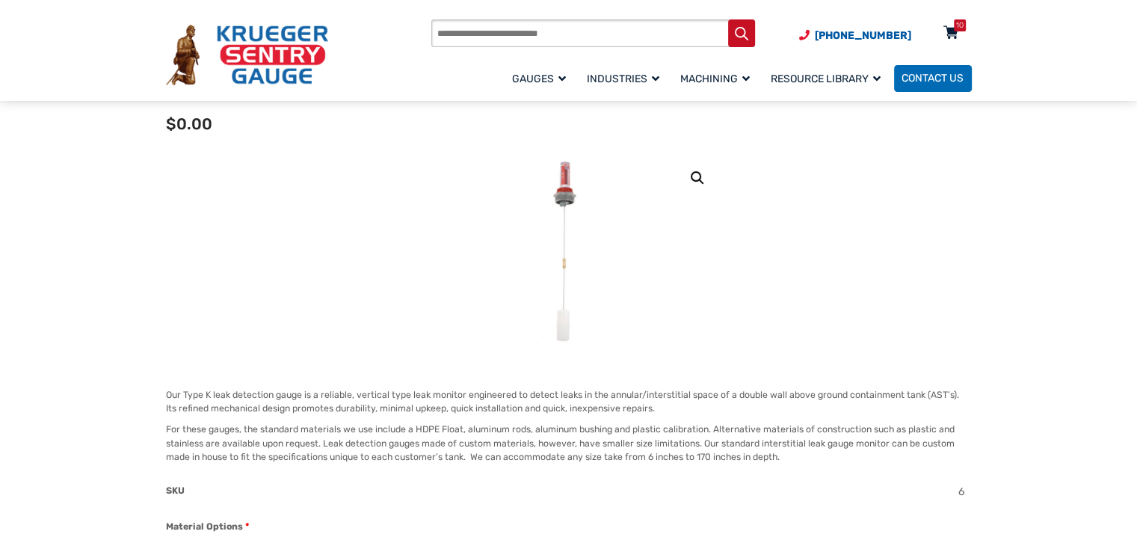
click at [956, 25] on div "10" at bounding box center [959, 25] width 7 height 12
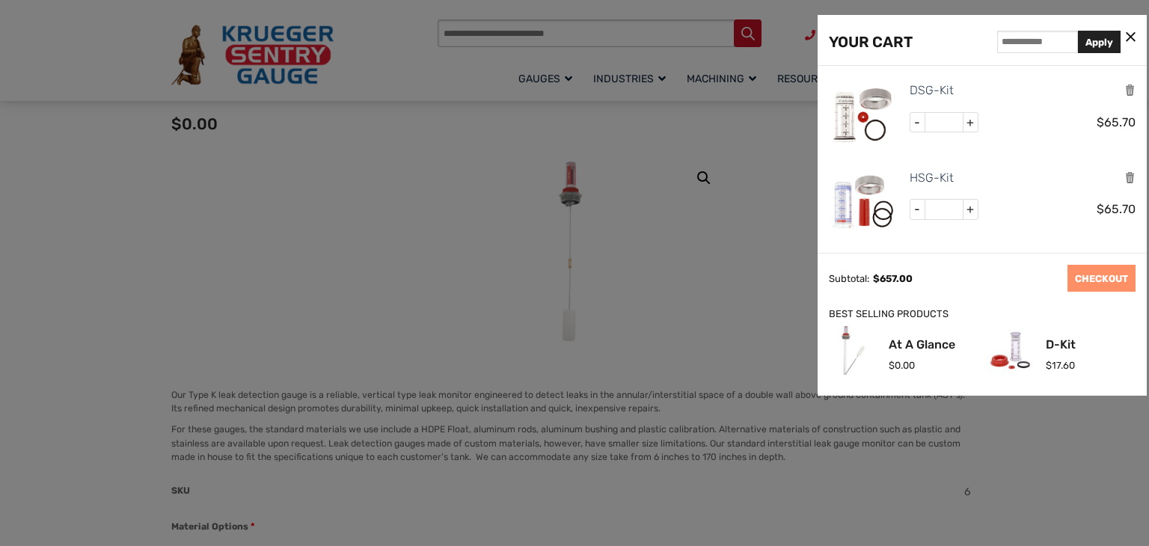
click at [911, 126] on span "-" at bounding box center [917, 122] width 15 height 19
type input "*"
drag, startPoint x: 945, startPoint y: 162, endPoint x: 998, endPoint y: 182, distance: 56.8
click at [998, 182] on div "HSG-Kit" at bounding box center [1022, 177] width 227 height 19
click at [974, 205] on span "+" at bounding box center [969, 209] width 15 height 19
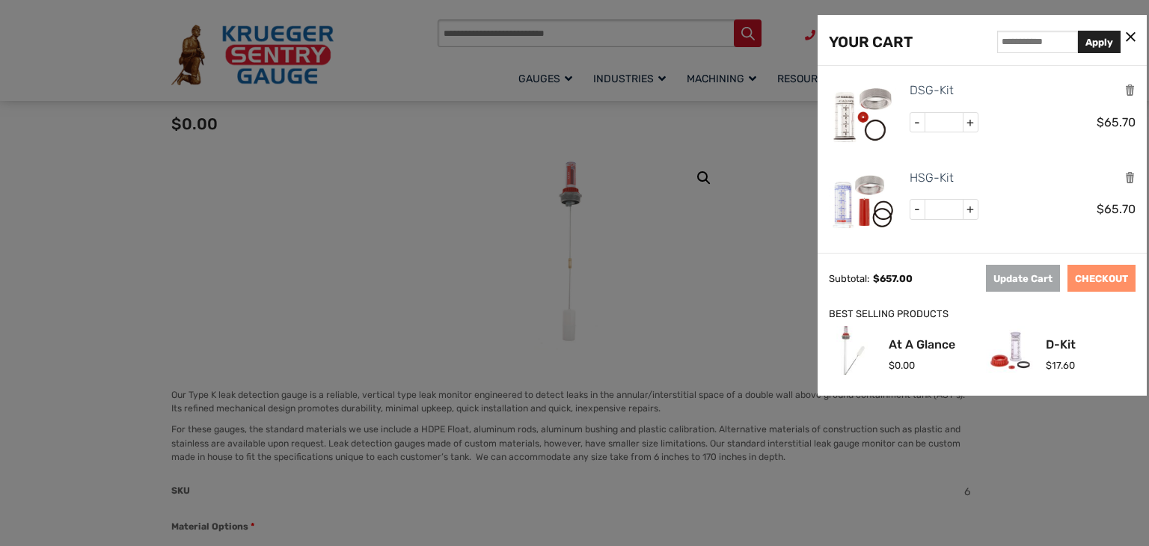
type input "*"
click at [987, 207] on div "- * + $ 65.70" at bounding box center [1022, 212] width 227 height 27
click at [781, 250] on div at bounding box center [574, 273] width 1149 height 546
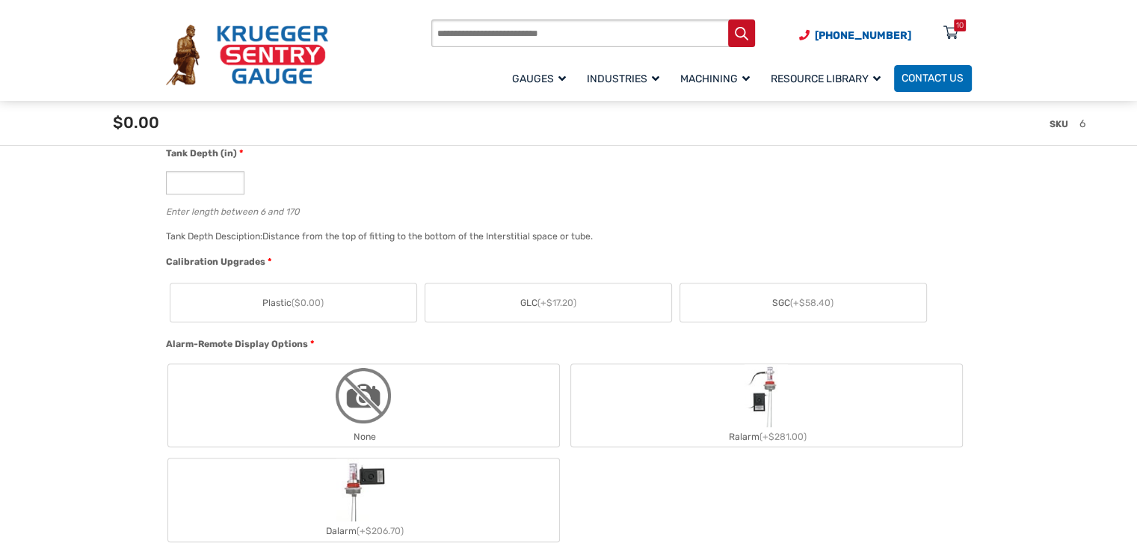
scroll to position [814, 0]
click at [200, 178] on input "*" at bounding box center [205, 181] width 79 height 23
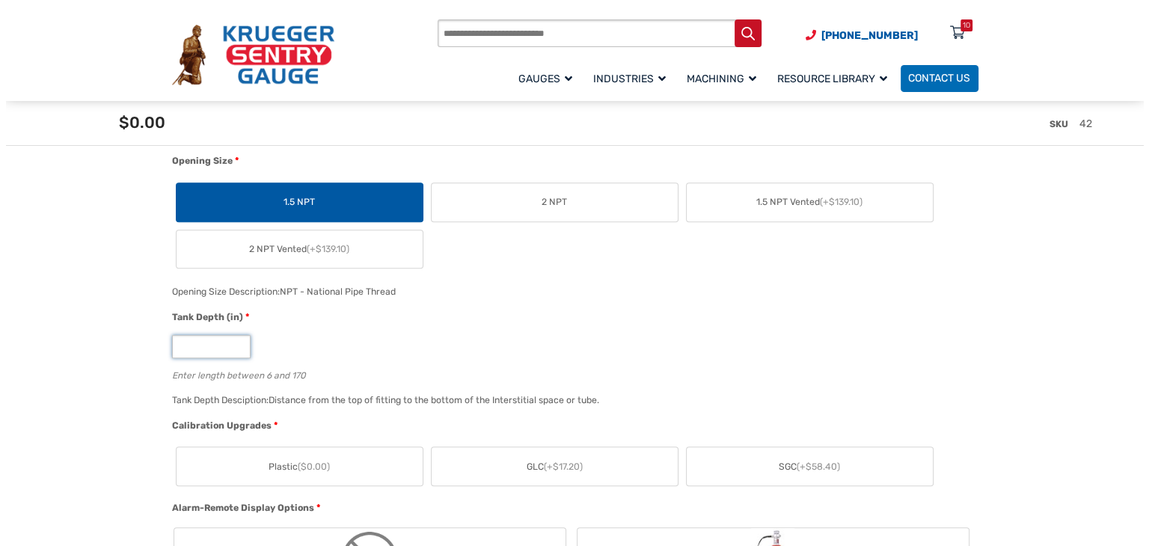
scroll to position [651, 0]
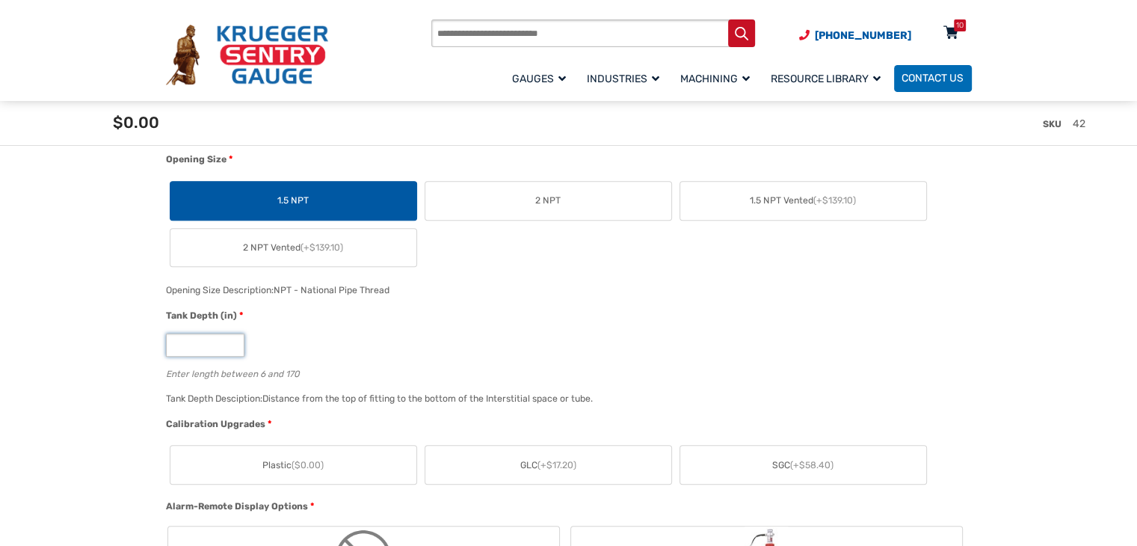
type input "**"
click at [967, 31] on div "10" at bounding box center [950, 36] width 37 height 26
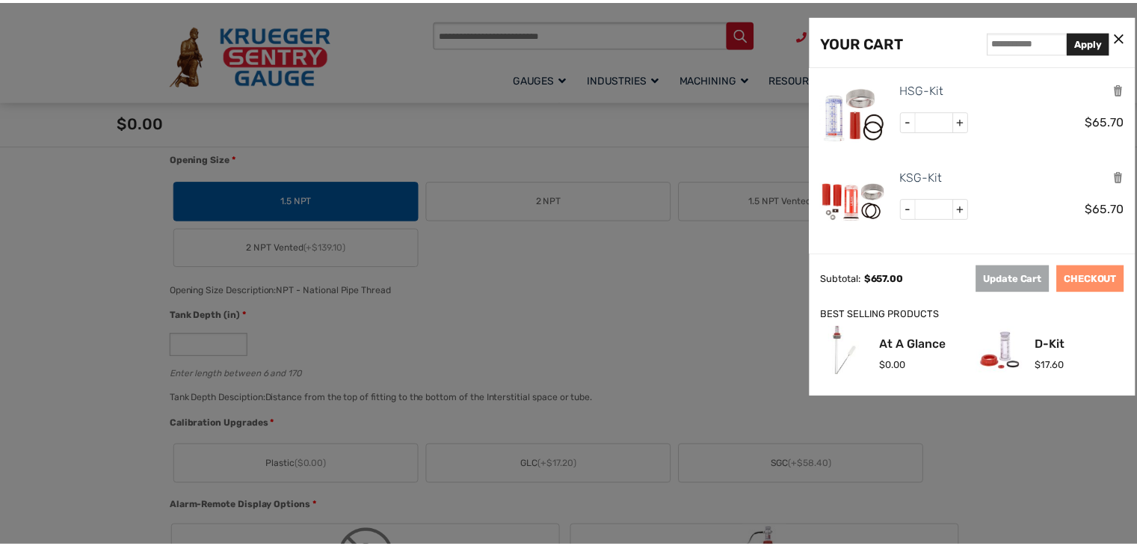
scroll to position [89, 0]
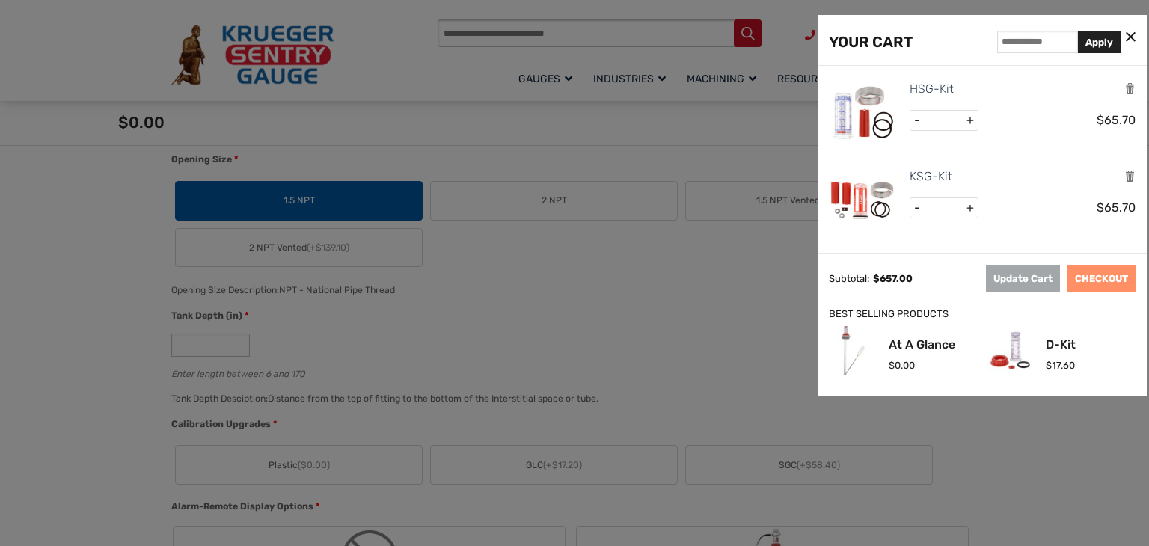
click at [733, 302] on div at bounding box center [574, 273] width 1149 height 546
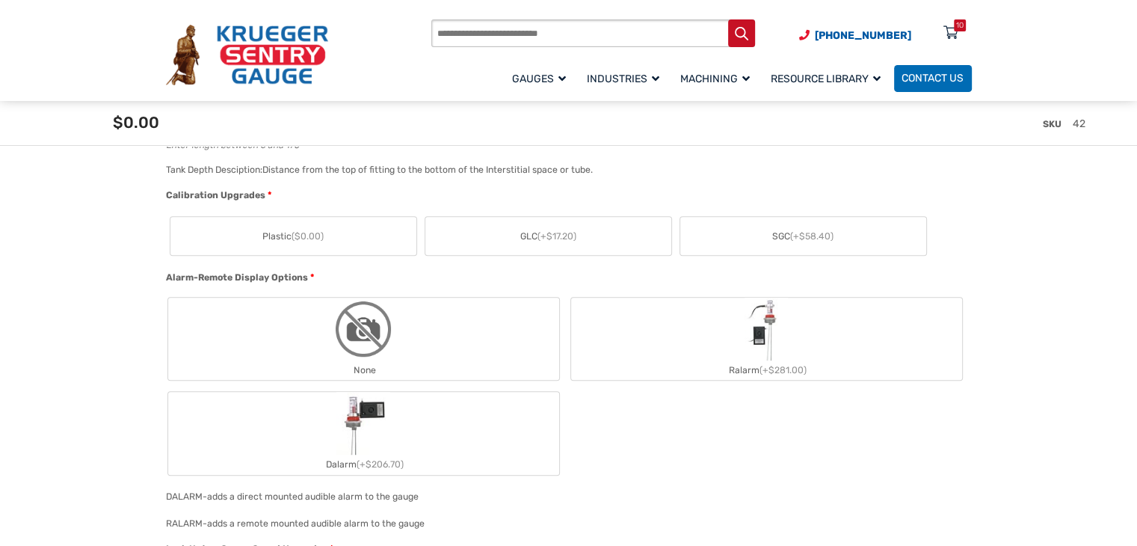
scroll to position [881, 0]
click at [764, 240] on label "SGC (+$58.40)" at bounding box center [803, 234] width 246 height 38
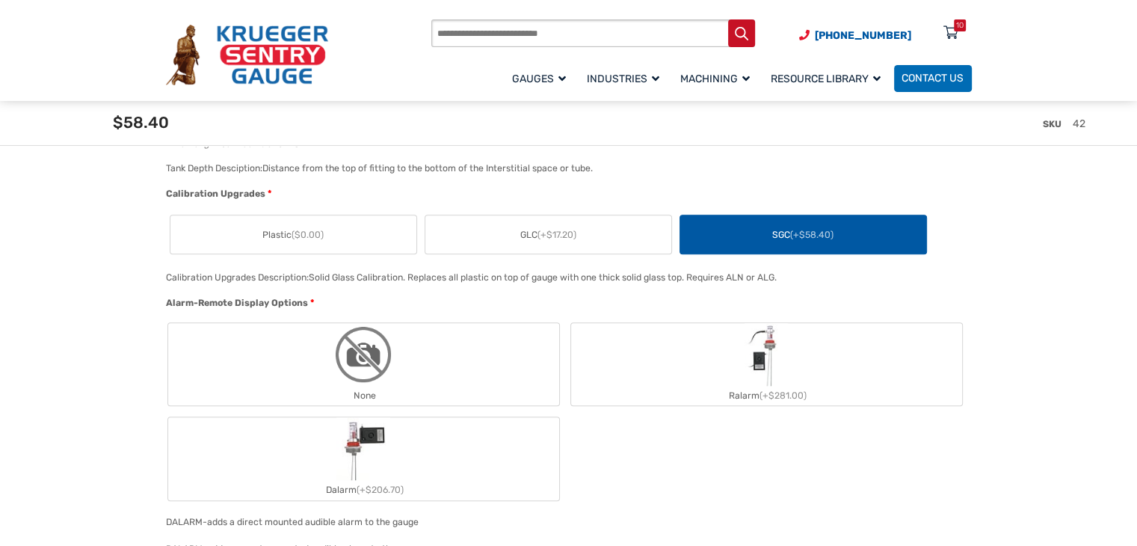
click at [604, 225] on label "GLC (+$17.20)" at bounding box center [548, 234] width 246 height 38
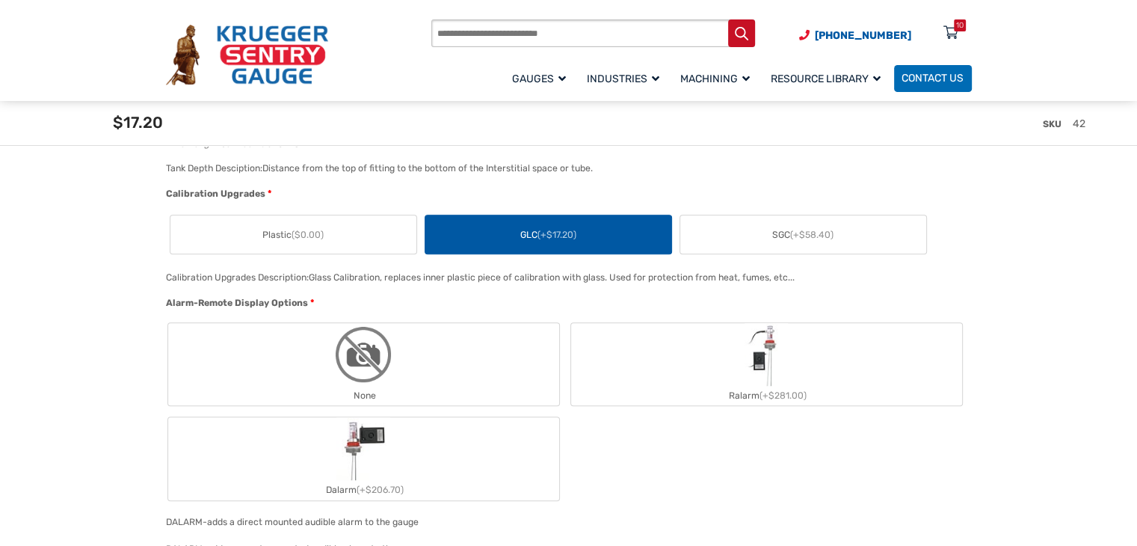
click at [734, 239] on label "SGC (+$58.40)" at bounding box center [803, 234] width 246 height 38
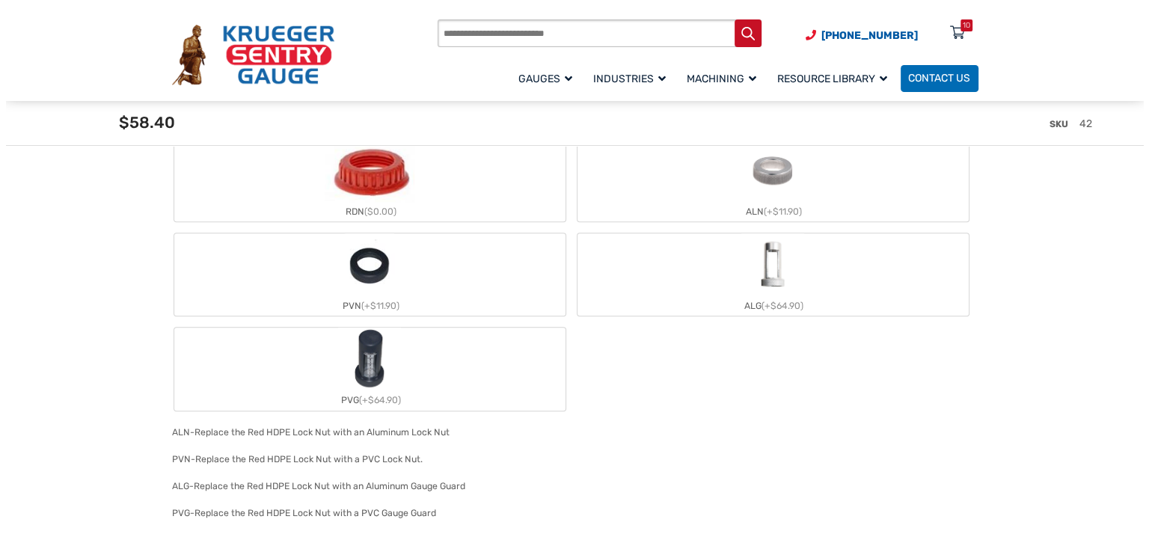
scroll to position [1495, 0]
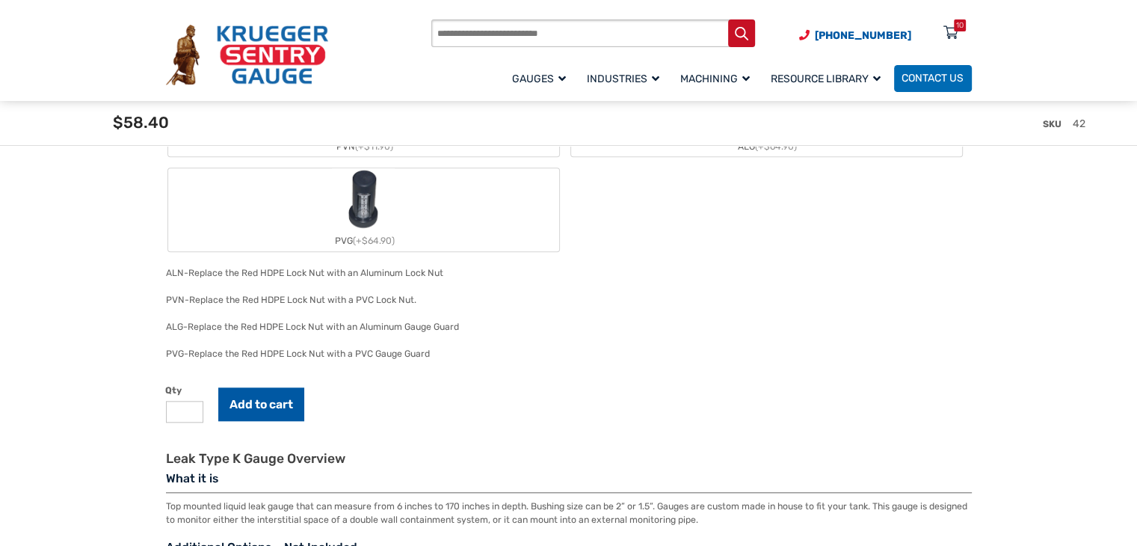
click at [271, 402] on button "Add to cart" at bounding box center [261, 404] width 86 height 34
click at [954, 31] on icon at bounding box center [951, 34] width 15 height 24
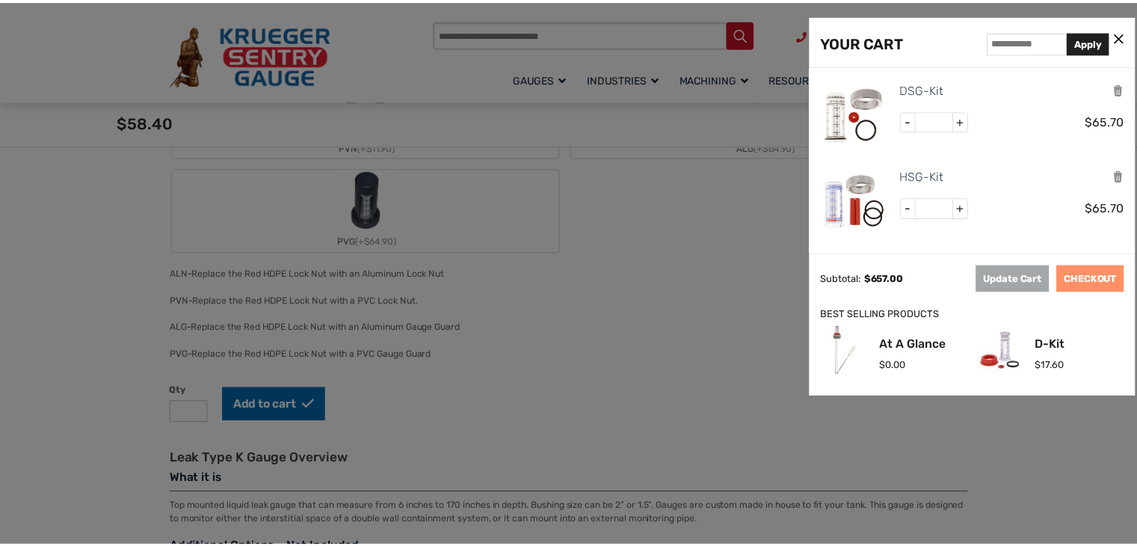
scroll to position [89, 0]
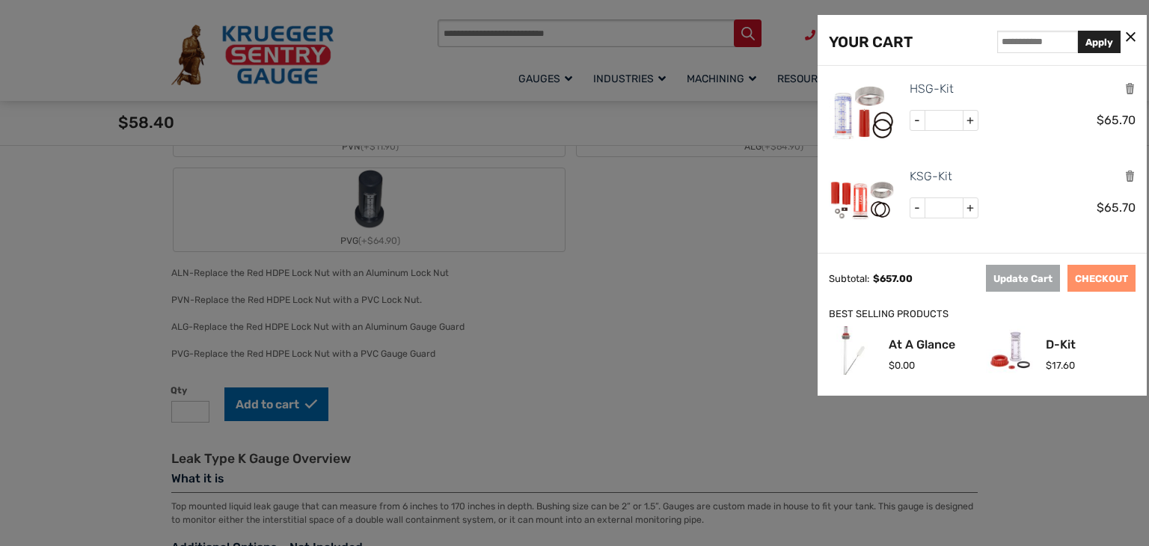
click at [609, 422] on div at bounding box center [574, 273] width 1149 height 546
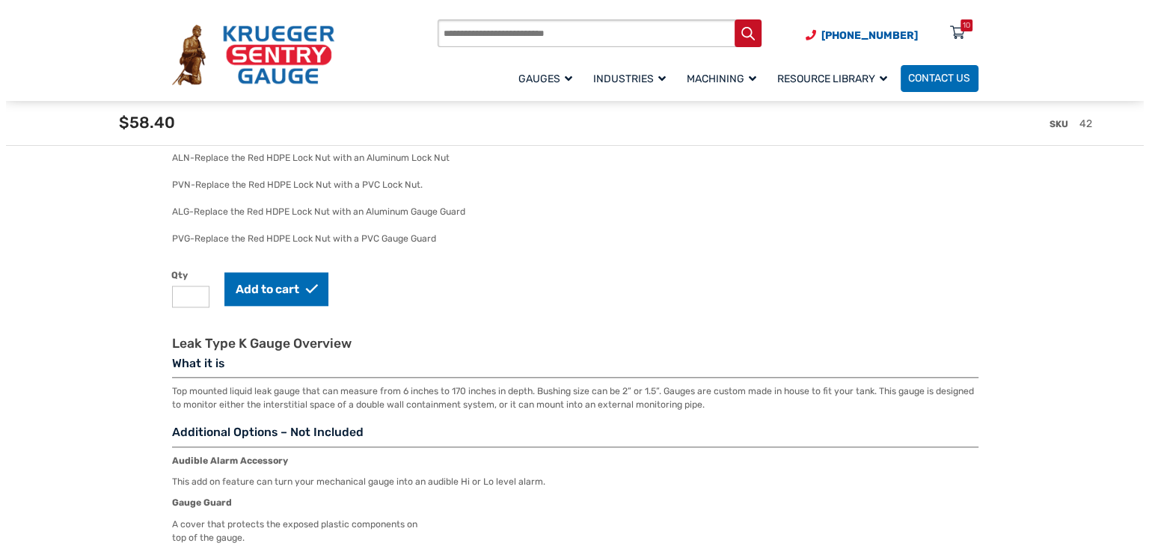
scroll to position [1611, 0]
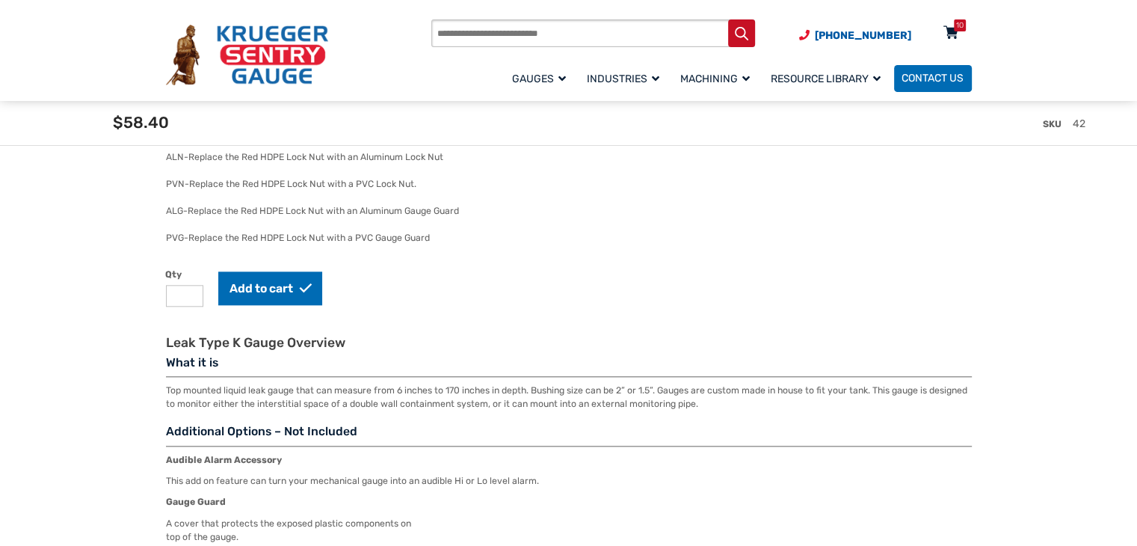
click at [954, 24] on div "10" at bounding box center [960, 25] width 12 height 12
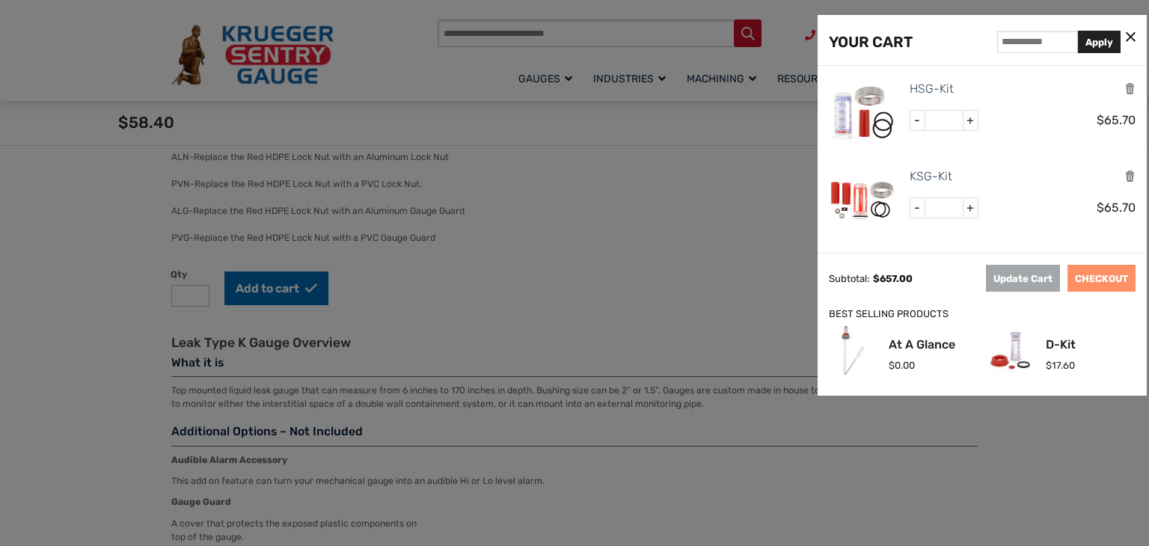
scroll to position [0, 0]
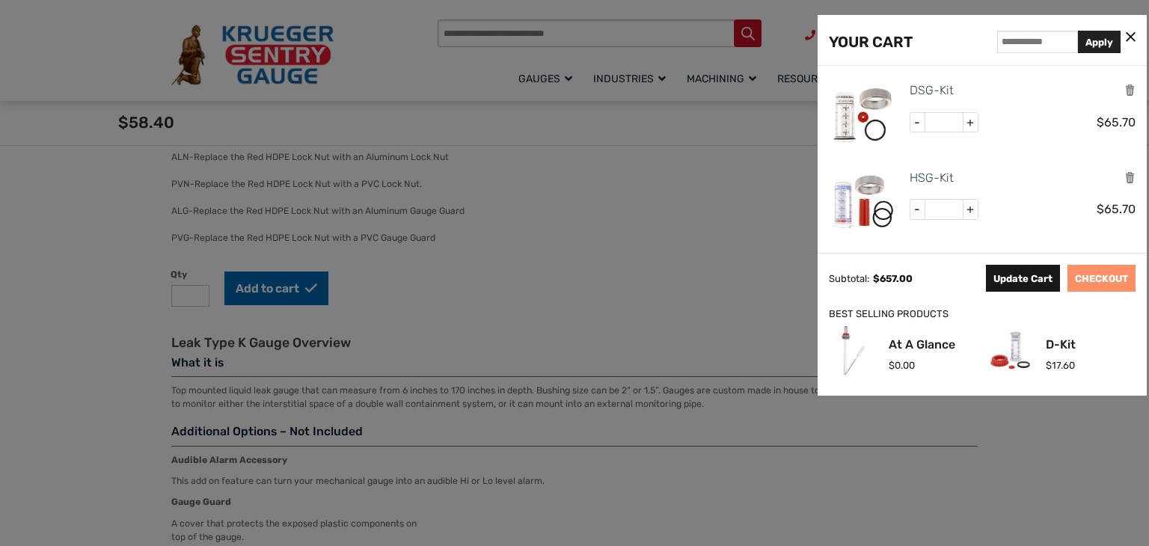
click at [1033, 280] on button "Update Cart" at bounding box center [1023, 278] width 74 height 27
click at [565, 292] on div at bounding box center [574, 273] width 1149 height 546
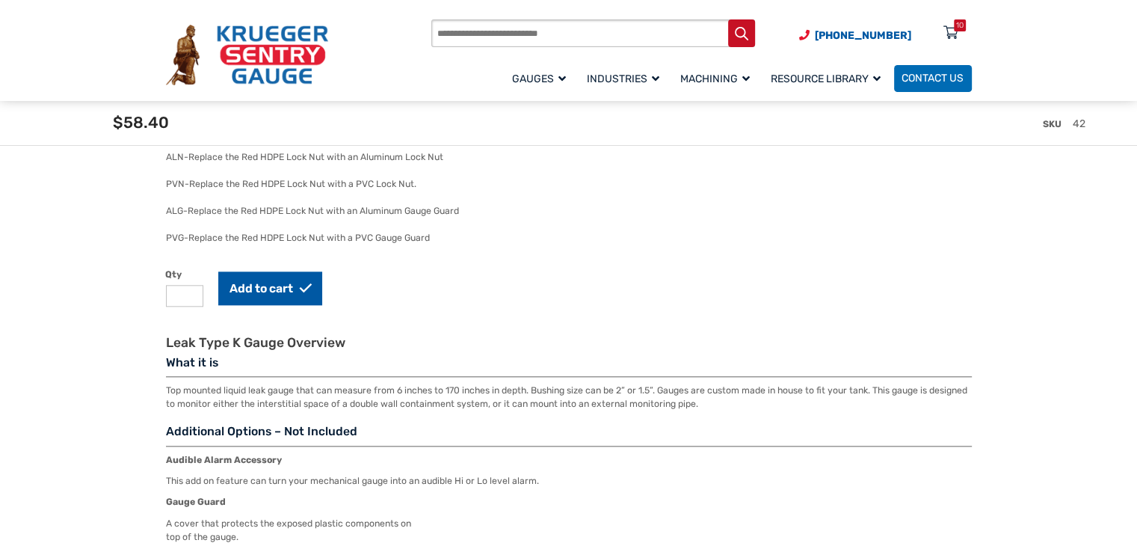
click at [290, 300] on button "Add to cart" at bounding box center [270, 288] width 104 height 34
click at [303, 286] on button "Add to cart" at bounding box center [270, 288] width 104 height 34
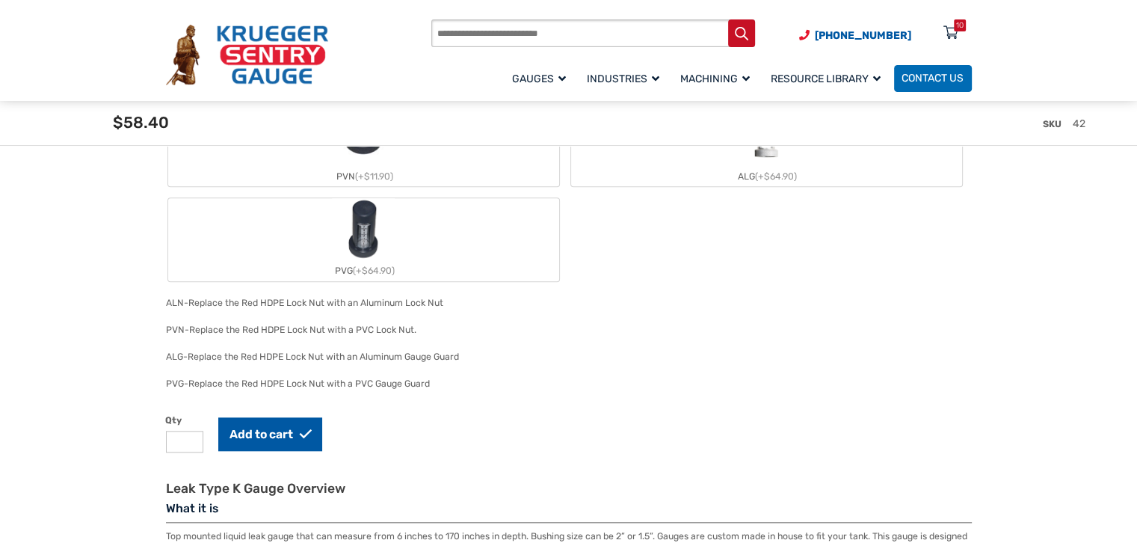
click at [262, 425] on button "Add to cart" at bounding box center [270, 434] width 104 height 34
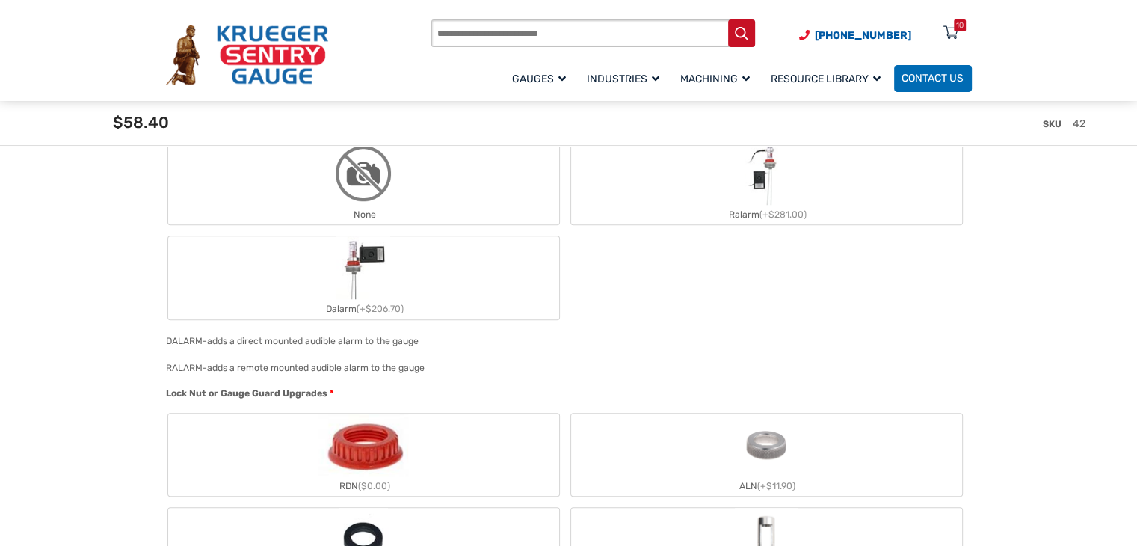
scroll to position [1334, 0]
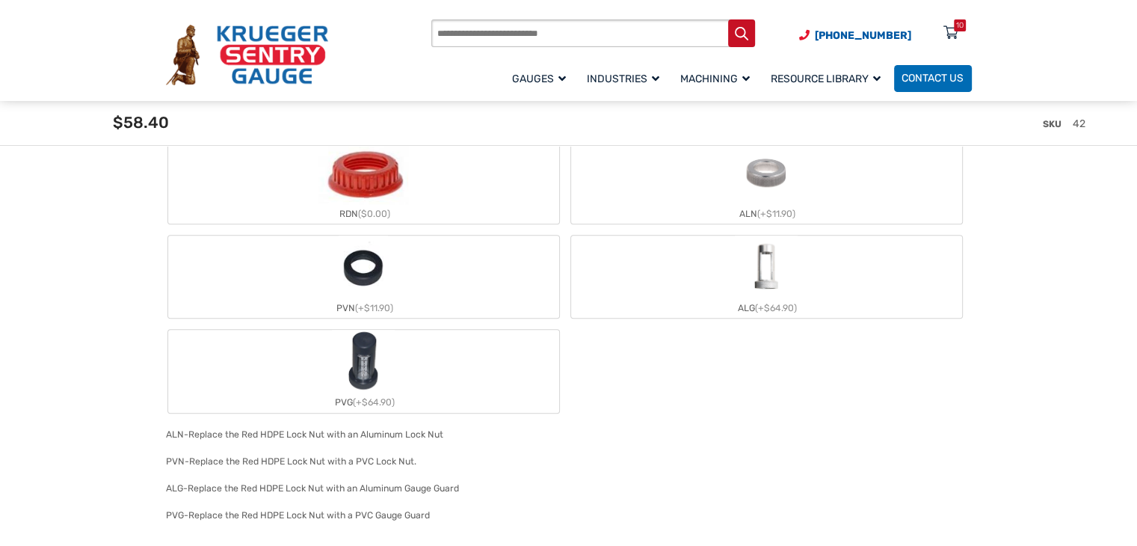
click at [519, 204] on div "RDN ($0.00)" at bounding box center [363, 213] width 391 height 19
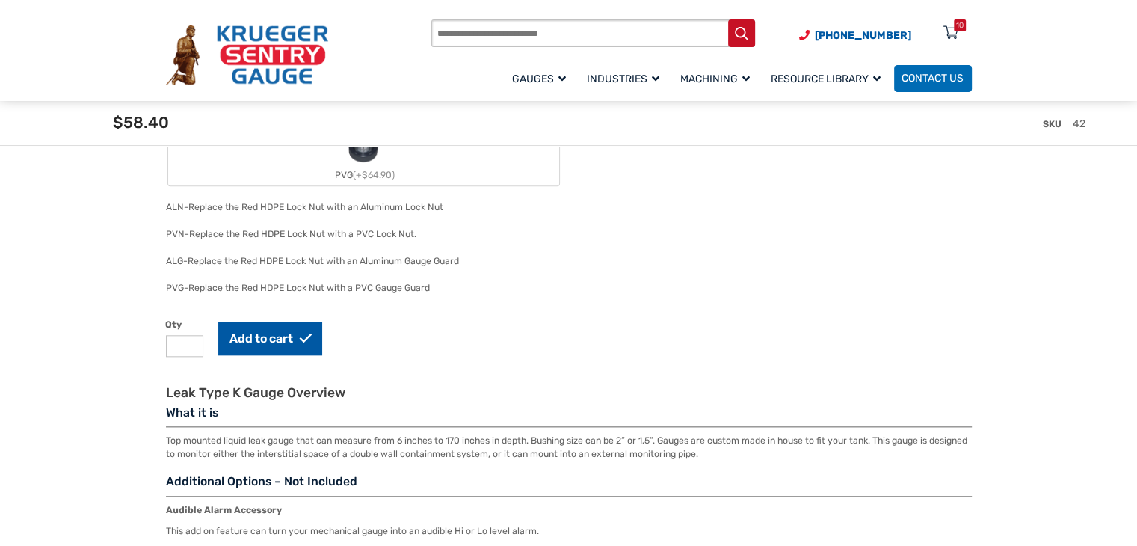
click at [298, 328] on button "Add to cart" at bounding box center [270, 339] width 104 height 34
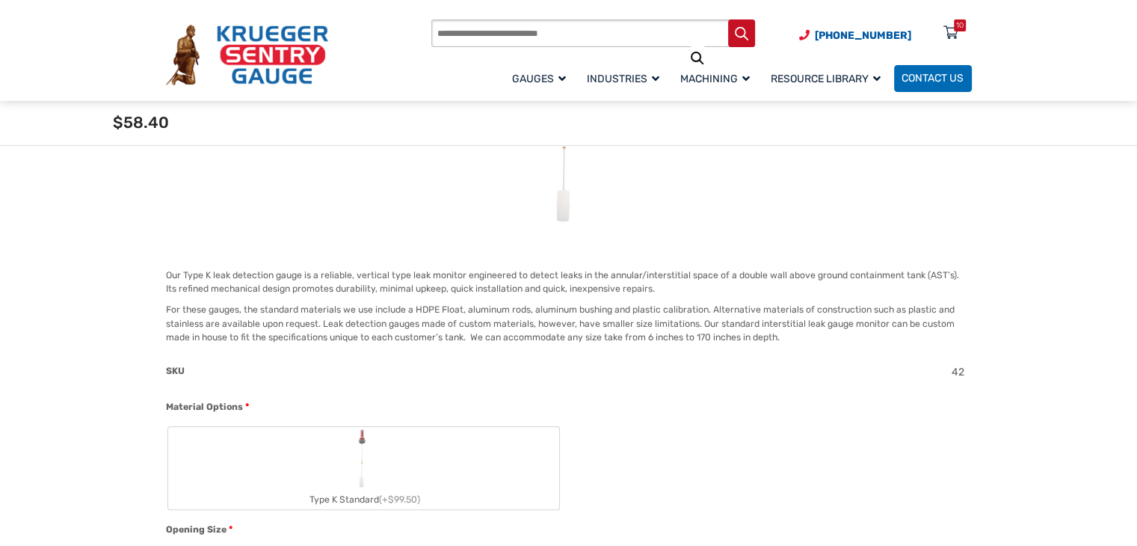
scroll to position [260, 0]
click at [345, 485] on label "Type K Standard (+$99.50)" at bounding box center [363, 468] width 391 height 82
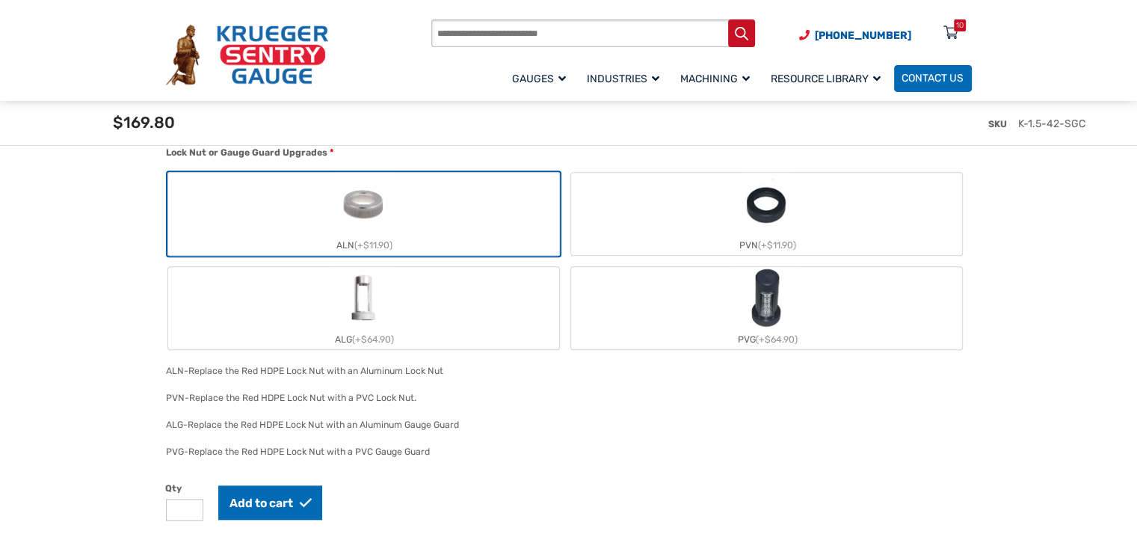
scroll to position [1330, 0]
click at [276, 500] on button "Add to cart" at bounding box center [270, 502] width 104 height 34
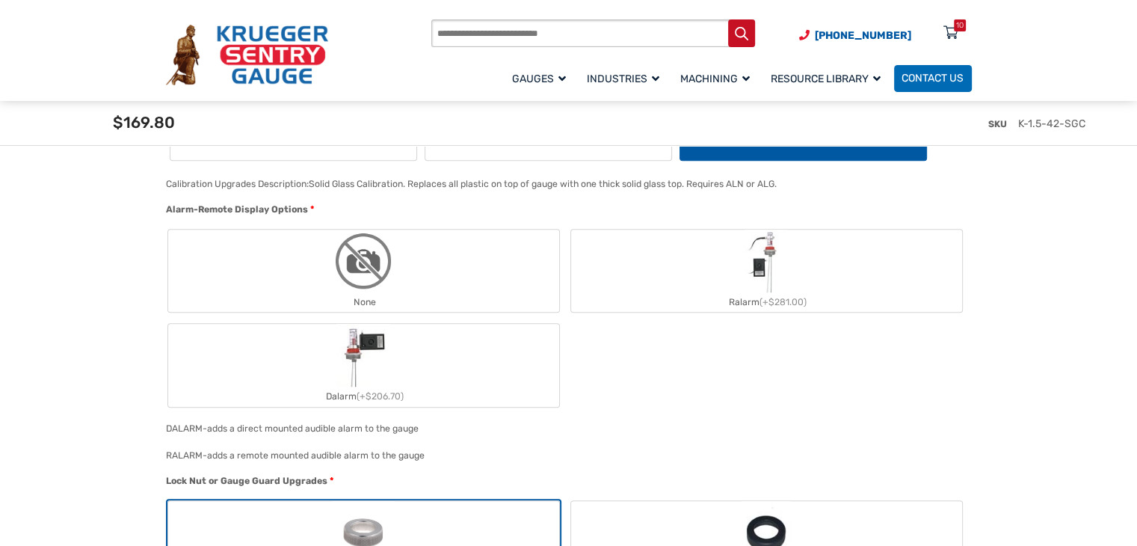
scroll to position [1002, 0]
click at [384, 253] on img "None" at bounding box center [363, 260] width 63 height 63
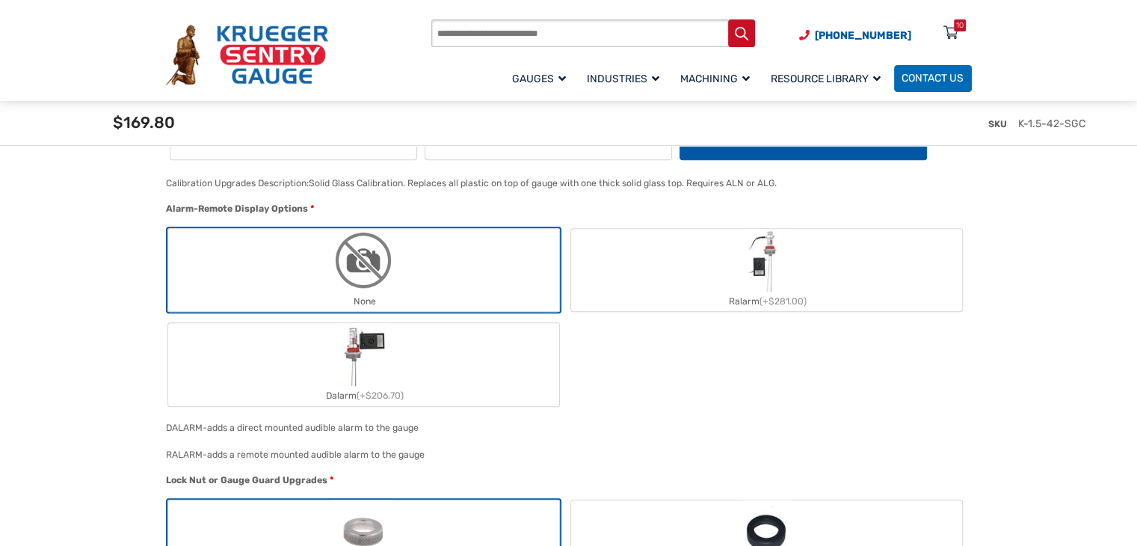
scroll to position [1320, 0]
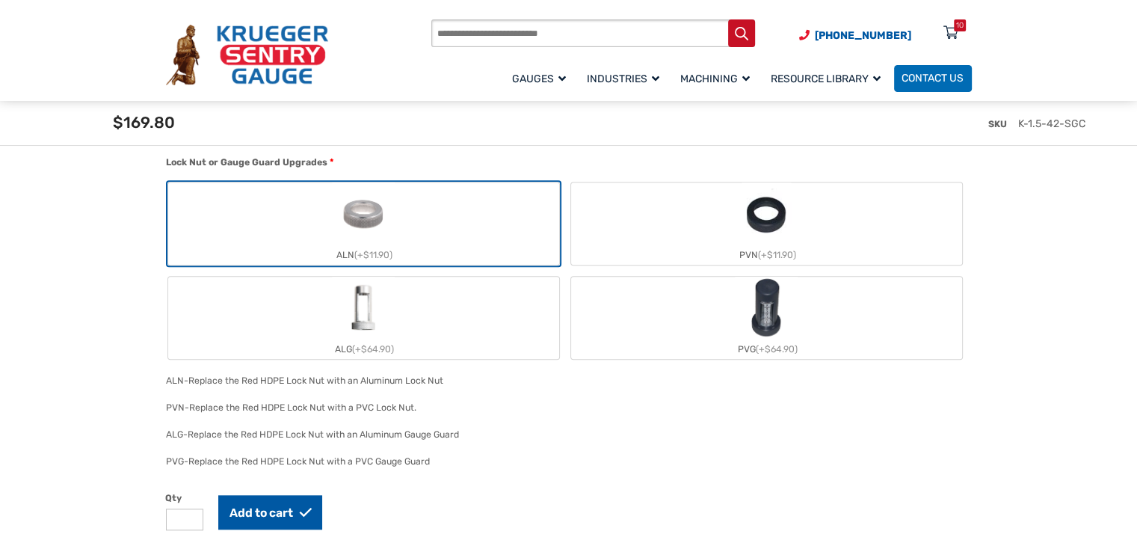
click at [286, 500] on button "Add to cart" at bounding box center [270, 512] width 104 height 34
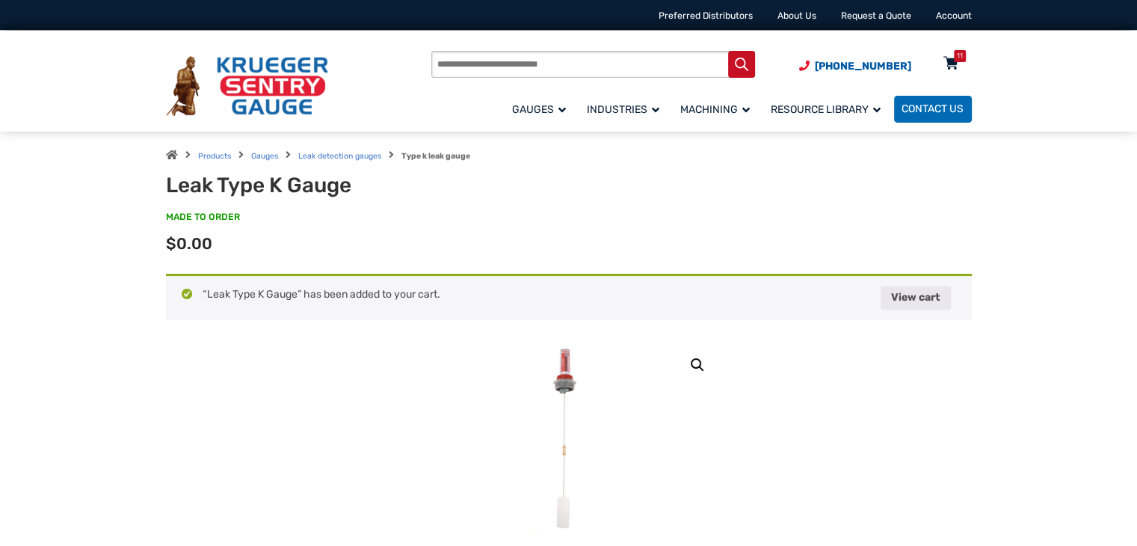
click at [941, 73] on div "11" at bounding box center [950, 67] width 37 height 26
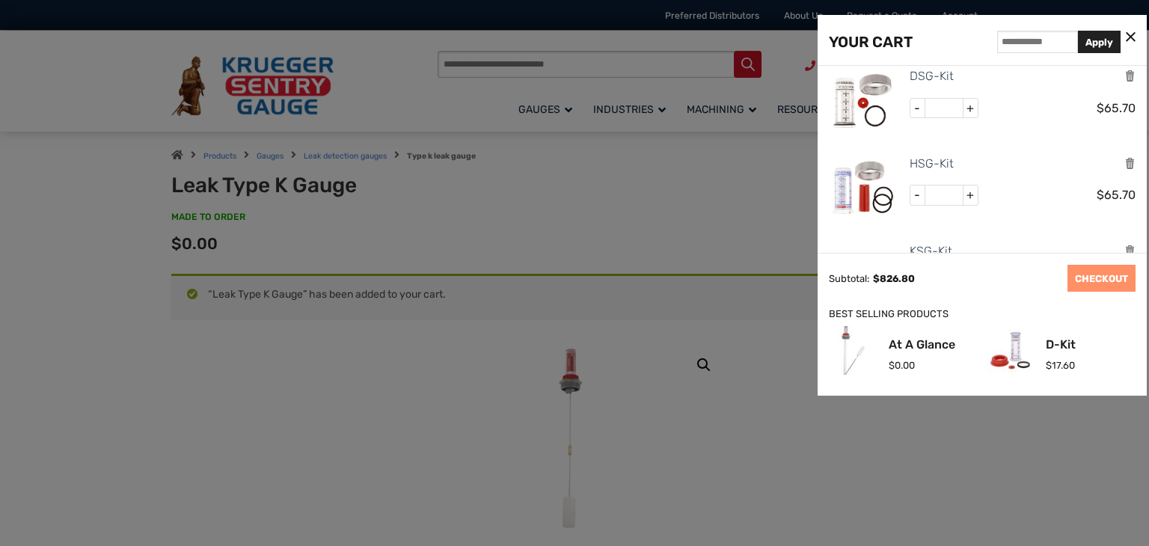
scroll to position [15, 0]
click at [972, 196] on span "+" at bounding box center [969, 194] width 15 height 19
type input "*"
click at [914, 106] on span "-" at bounding box center [917, 107] width 15 height 19
type input "*"
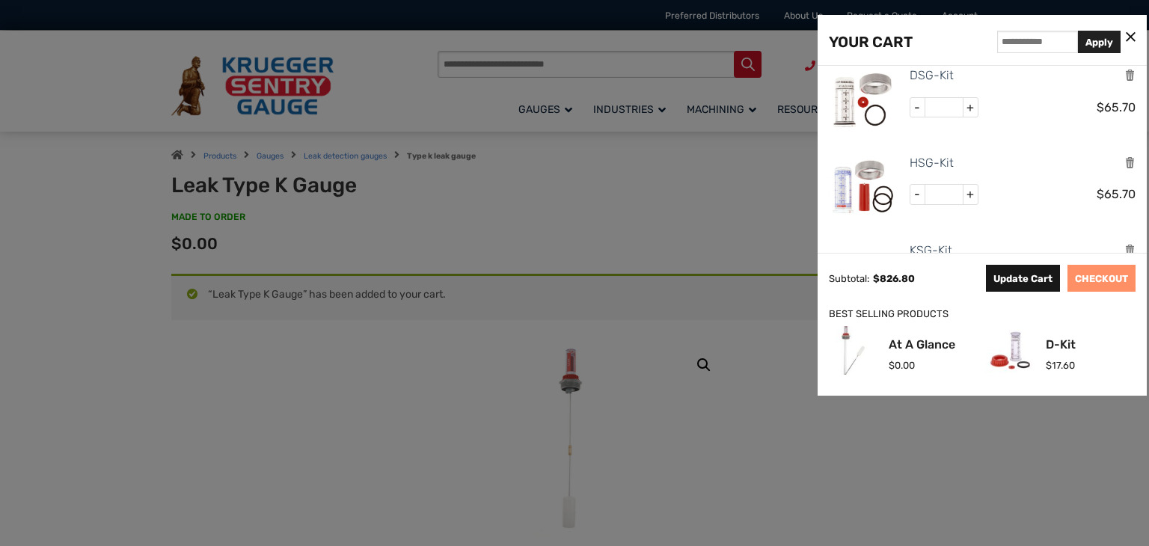
click at [1015, 276] on button "Update Cart" at bounding box center [1023, 278] width 74 height 27
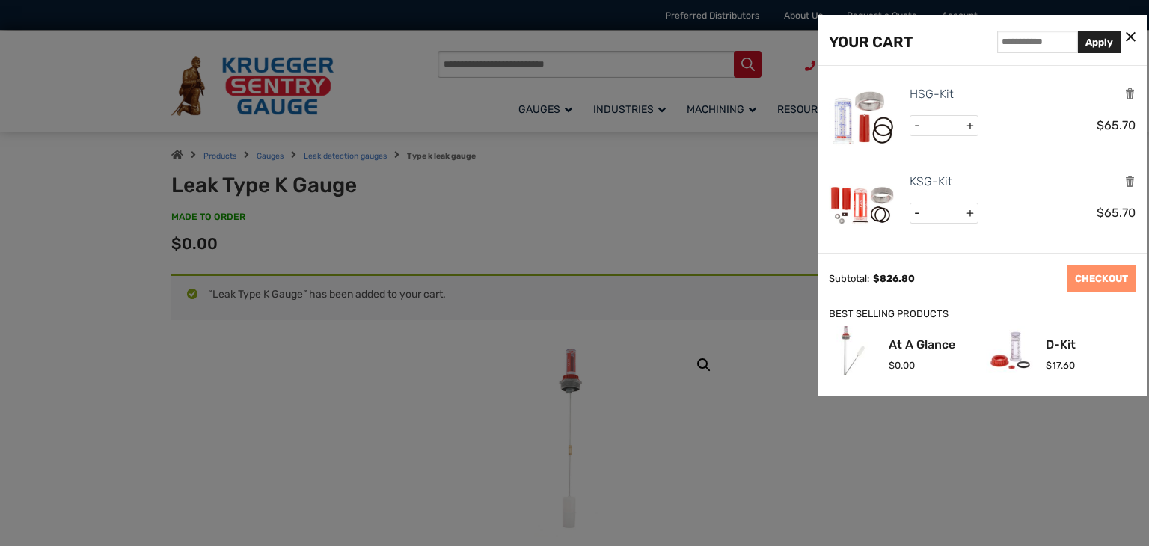
scroll to position [100, 0]
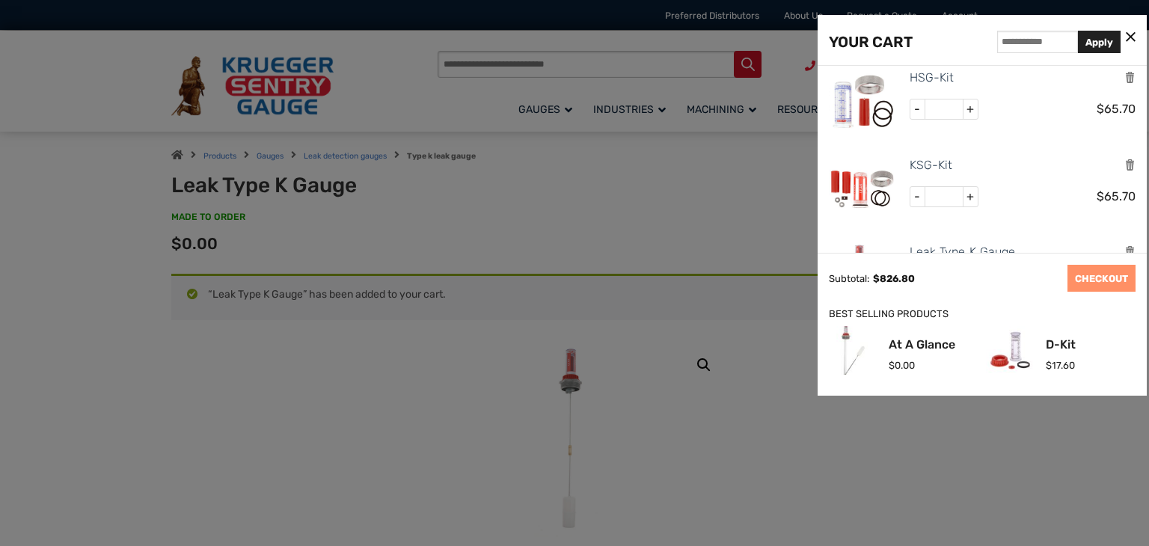
click at [920, 200] on span "-" at bounding box center [917, 196] width 15 height 19
type input "*"
click at [1014, 275] on button "Update Cart" at bounding box center [1023, 278] width 74 height 27
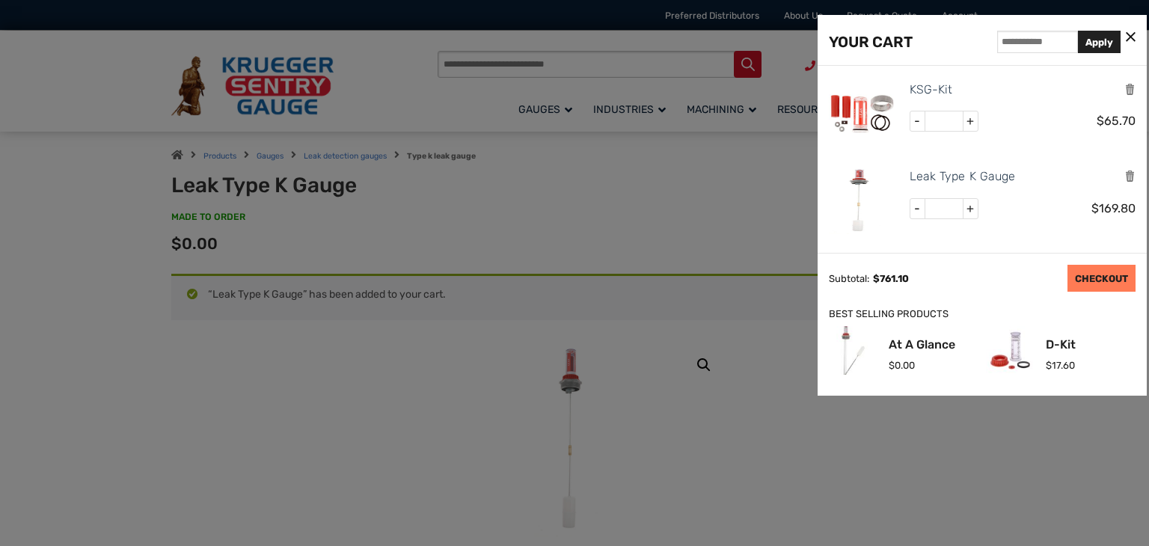
click at [1092, 280] on link "CHECKOUT" at bounding box center [1101, 278] width 68 height 27
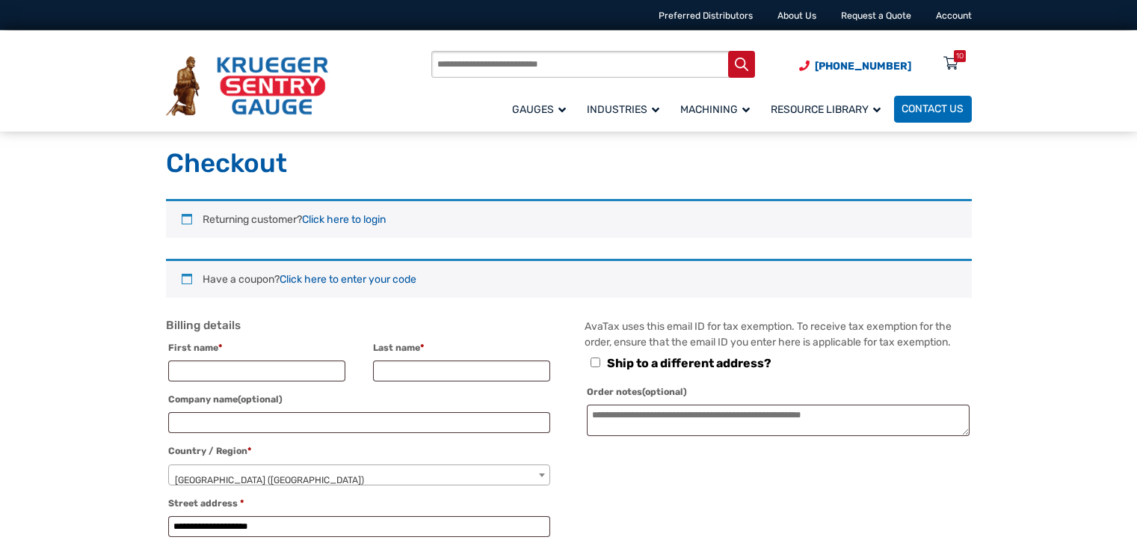
select select "**"
type input "******"
type input "********"
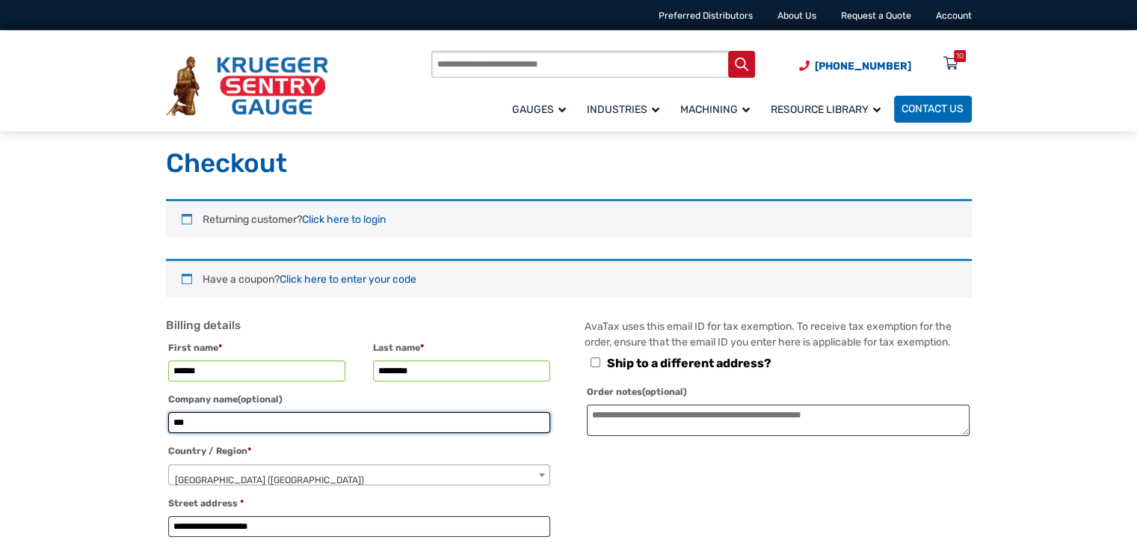
type input "***"
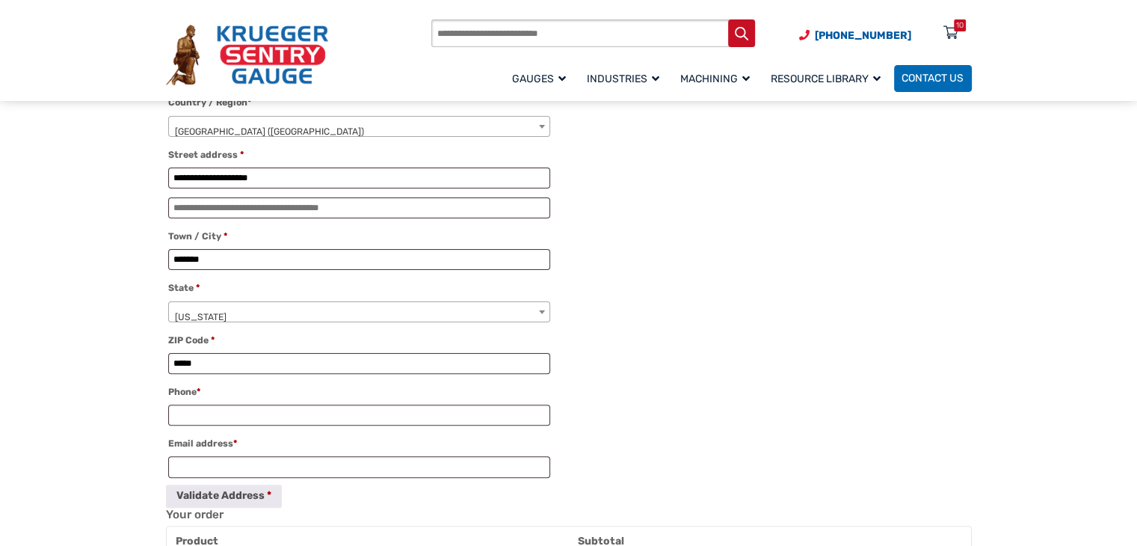
scroll to position [366, 0]
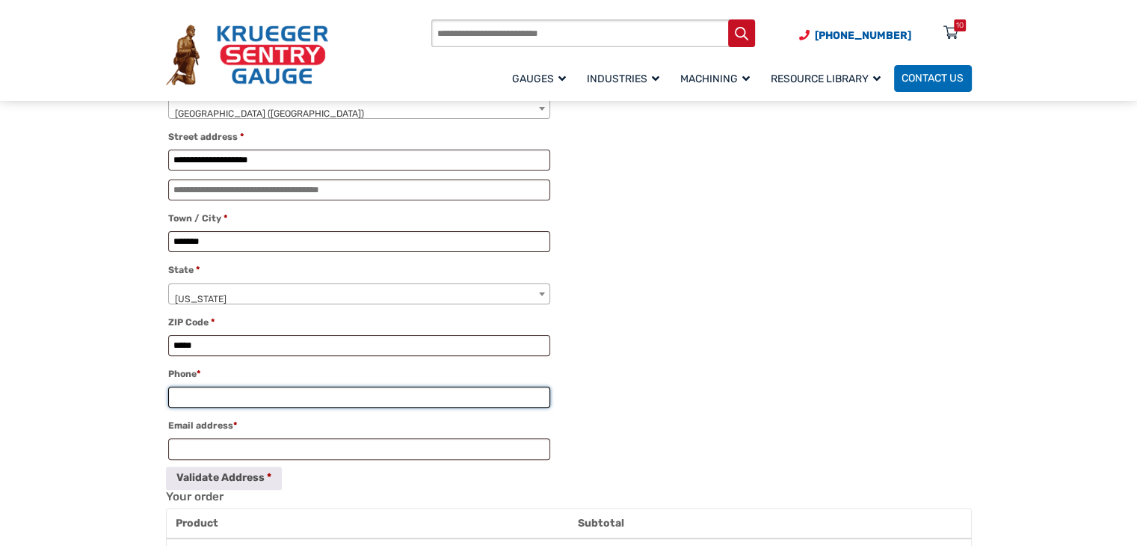
click at [237, 387] on input "Phone *" at bounding box center [359, 397] width 382 height 21
type input "**********"
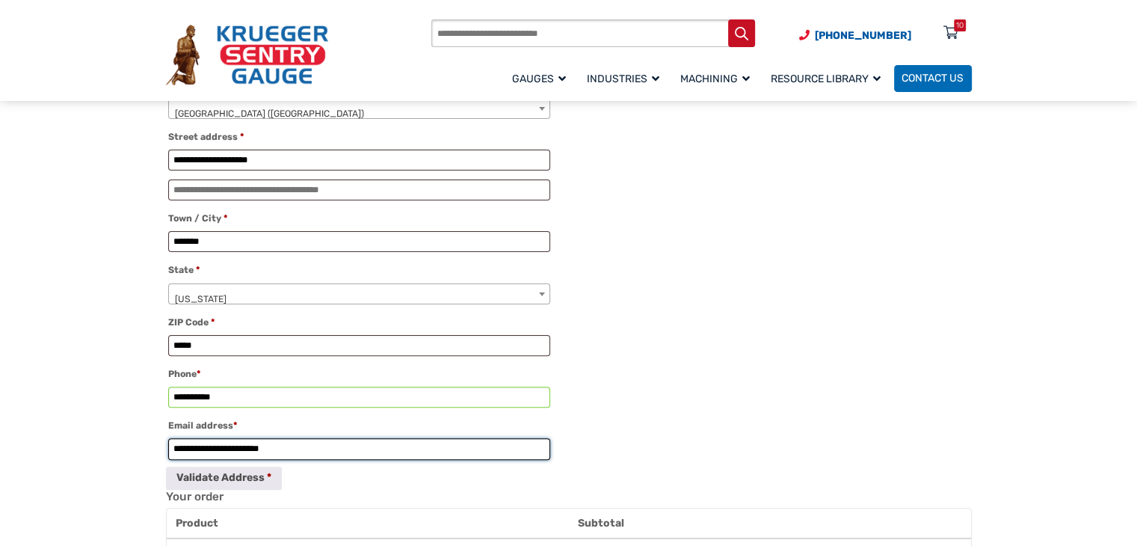
type input "**********"
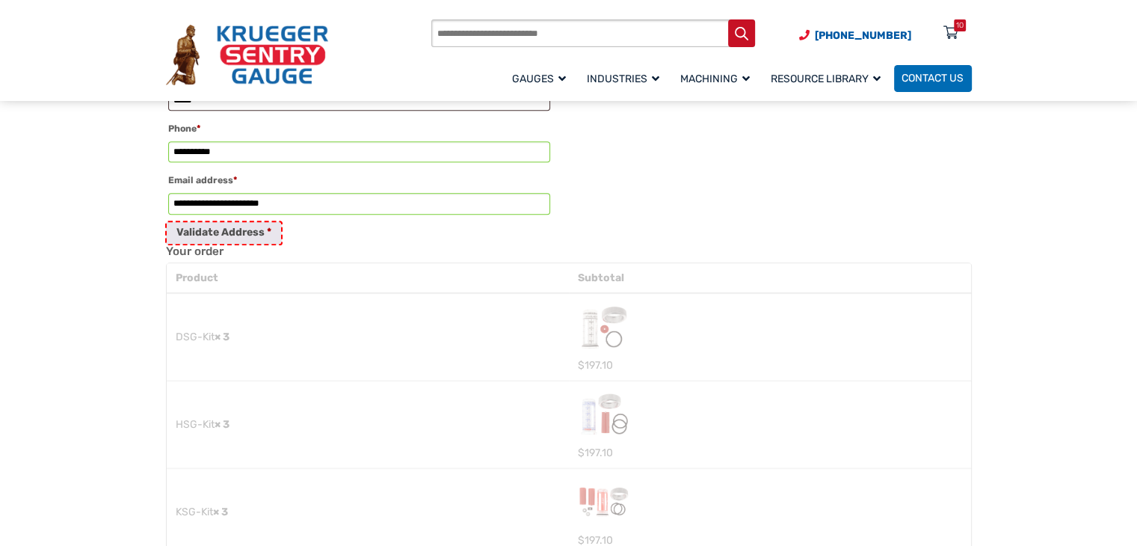
scroll to position [679, 0]
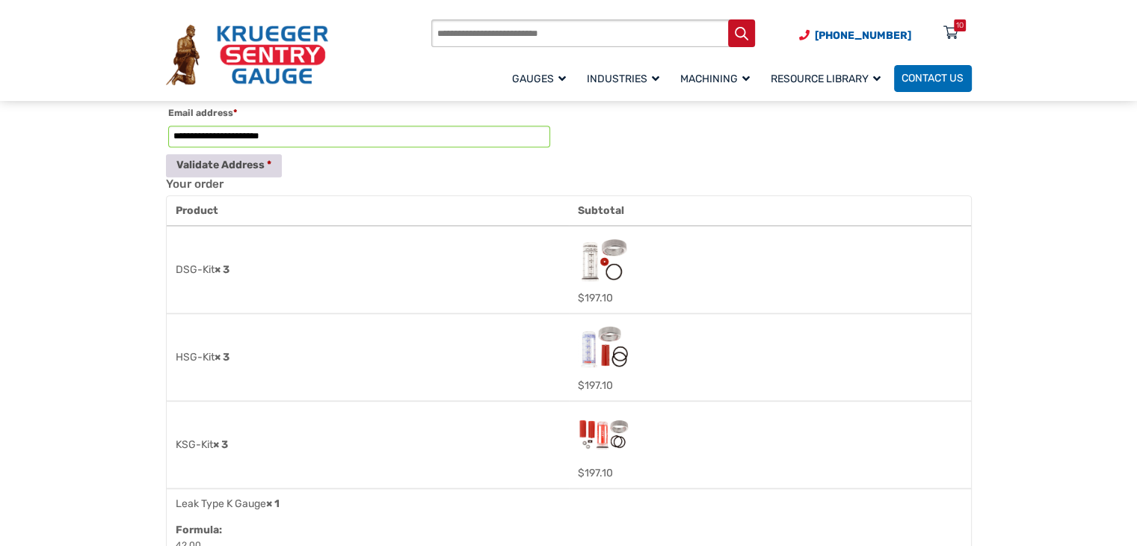
click at [254, 161] on button "Validate Address" at bounding box center [224, 165] width 116 height 23
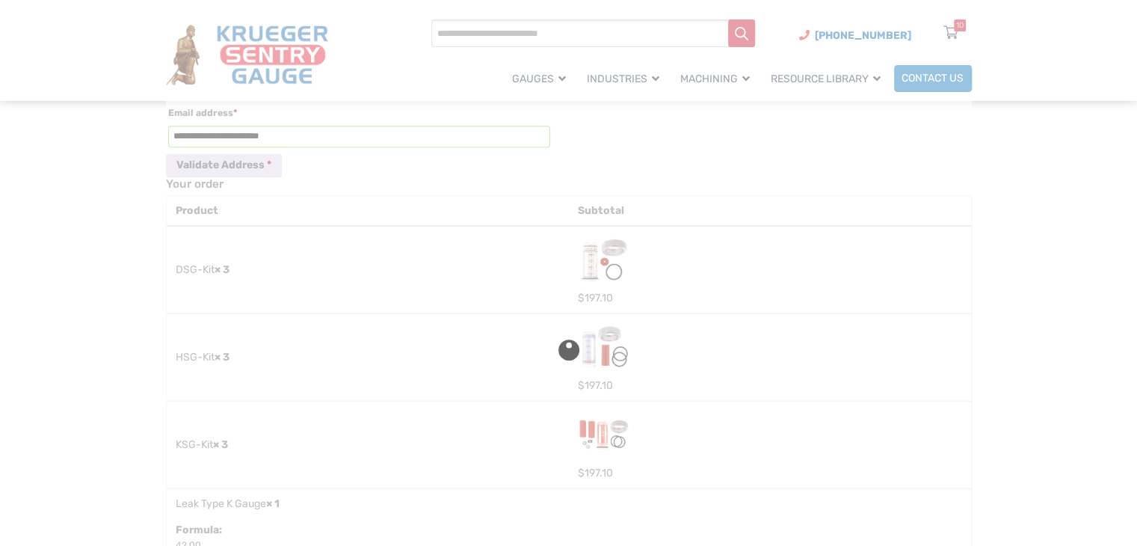
type input "**********"
type input "*******"
type input "**********"
select select "**"
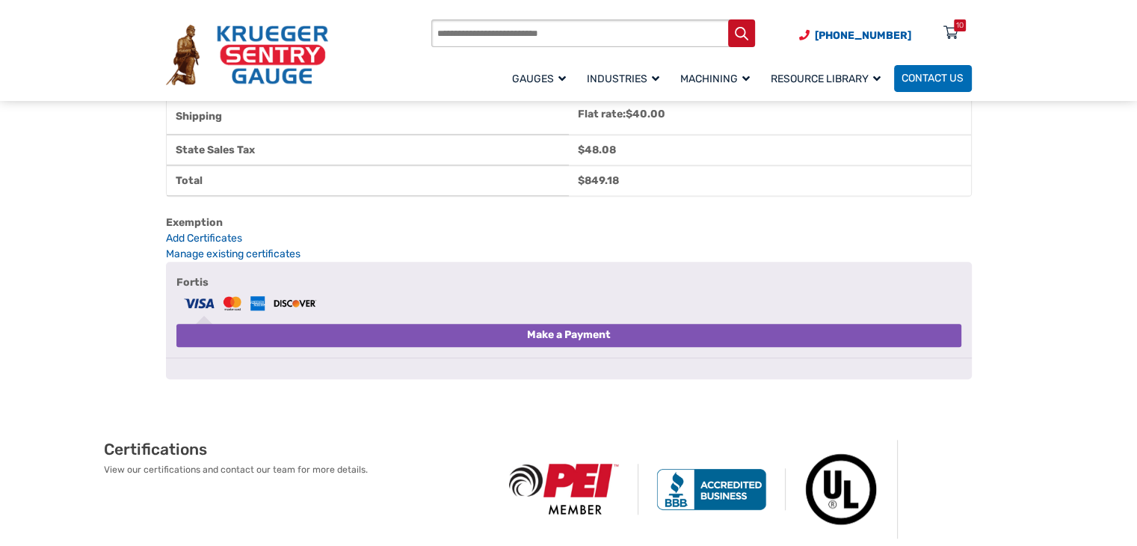
scroll to position [1422, 0]
click at [580, 348] on li "Fortis Make a Payment" at bounding box center [568, 310] width 785 height 75
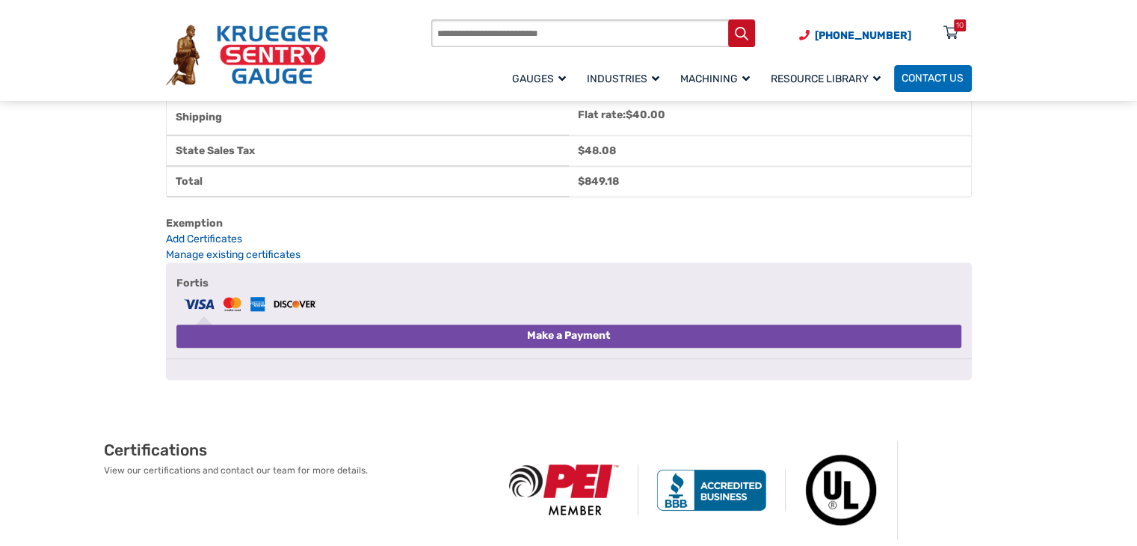
click at [572, 348] on button "Make a Payment" at bounding box center [568, 336] width 785 height 23
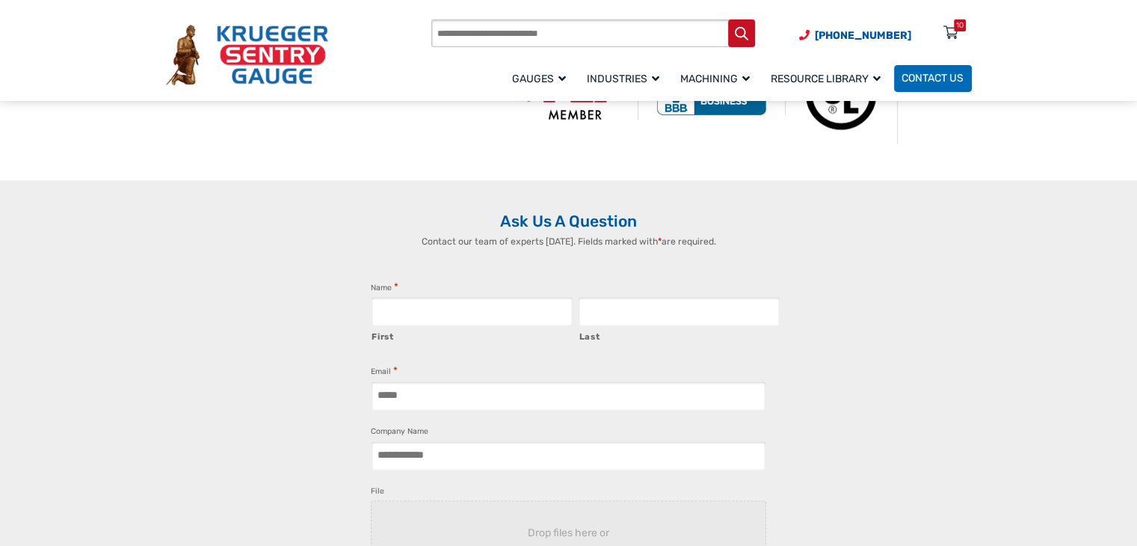
scroll to position [1768, 0]
